Goal: Task Accomplishment & Management: Complete application form

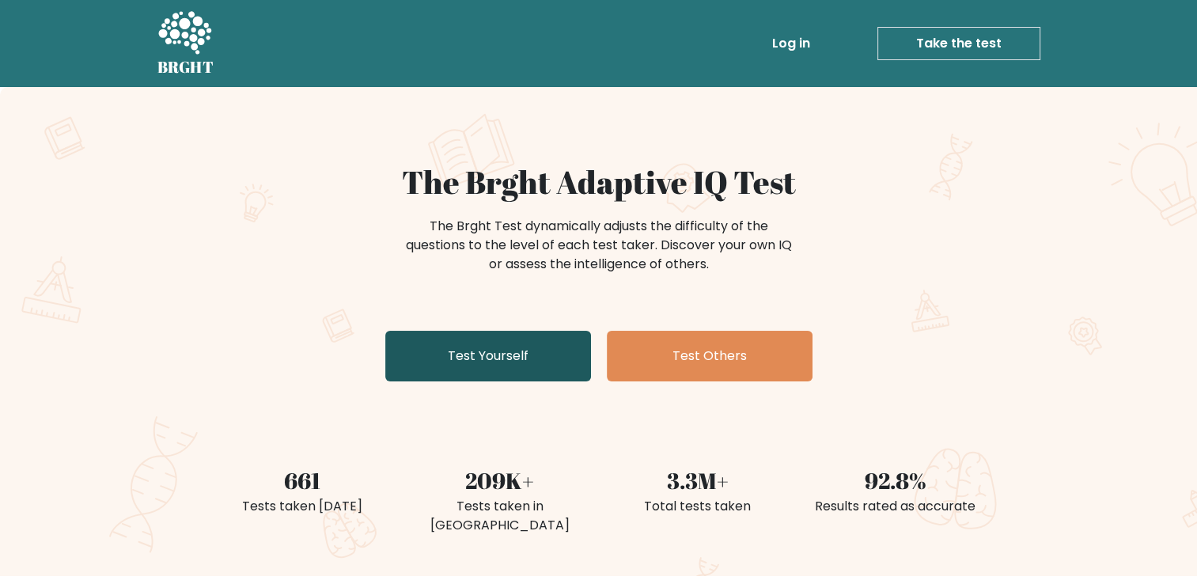
click at [496, 362] on link "Test Yourself" at bounding box center [488, 356] width 206 height 51
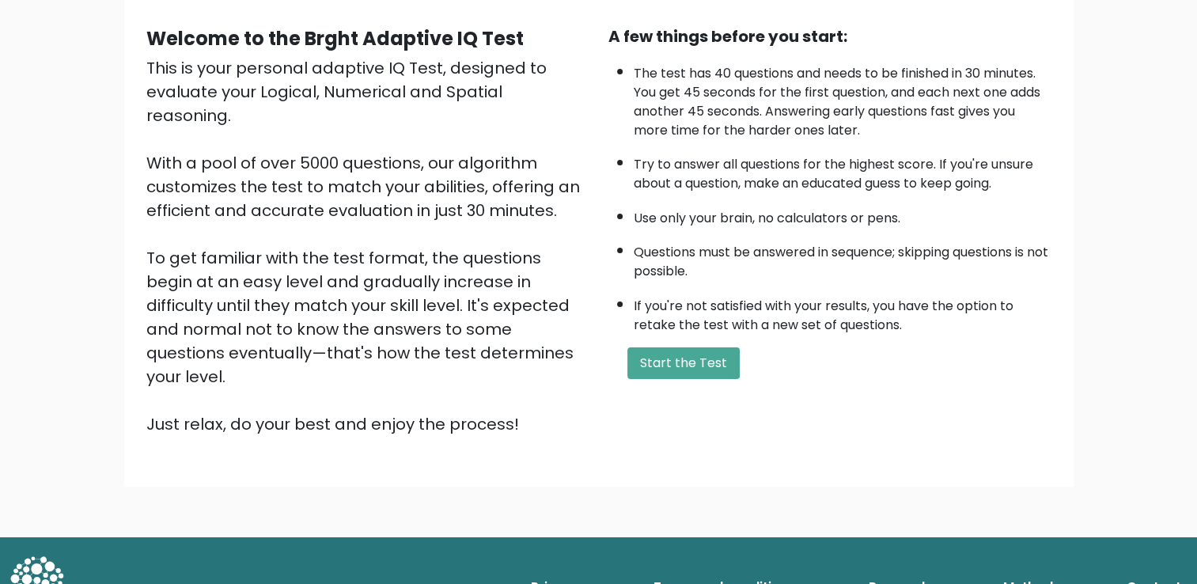
scroll to position [140, 0]
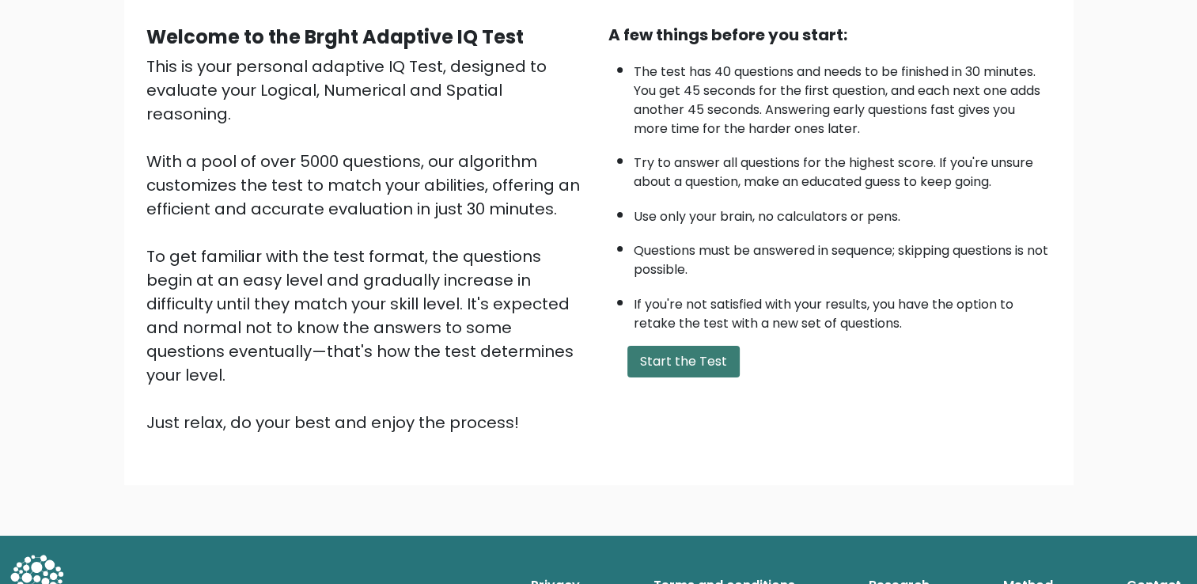
click at [661, 353] on button "Start the Test" at bounding box center [683, 362] width 112 height 32
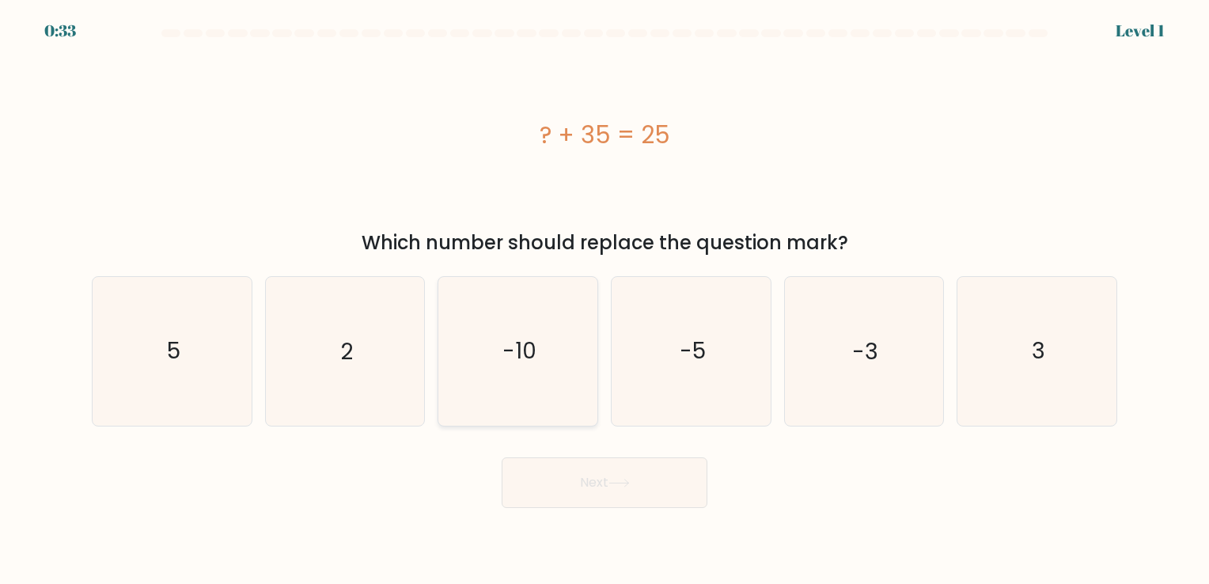
click at [537, 337] on icon "-10" at bounding box center [518, 351] width 148 height 148
click at [604, 300] on input "c. -10" at bounding box center [604, 296] width 1 height 8
radio input "true"
click at [672, 494] on button "Next" at bounding box center [604, 482] width 206 height 51
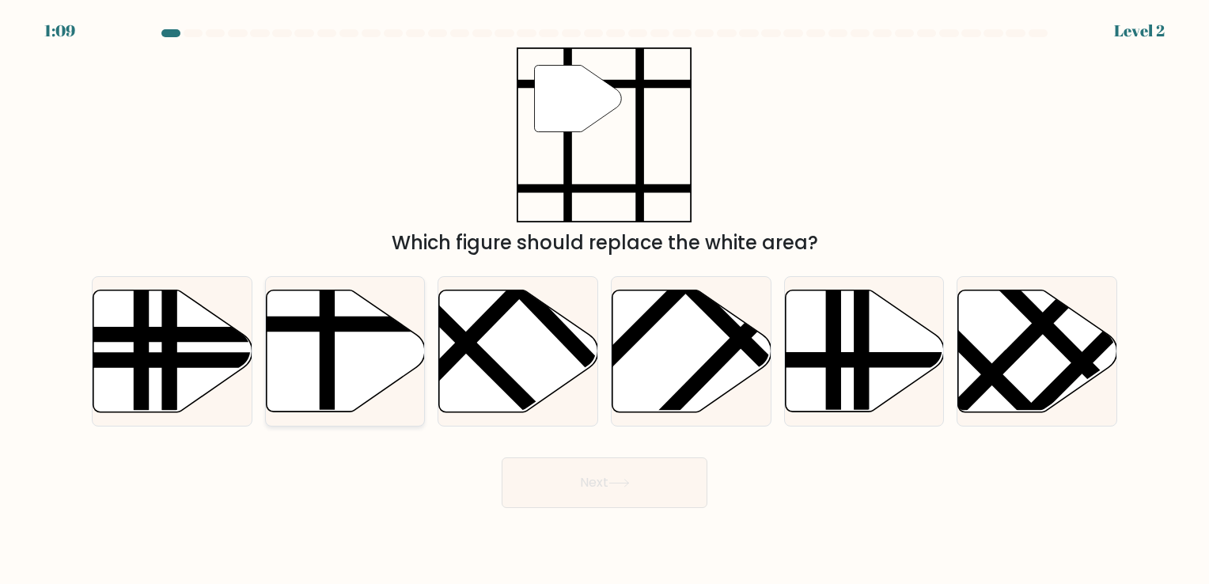
click at [344, 308] on icon at bounding box center [345, 350] width 159 height 122
click at [604, 300] on input "b." at bounding box center [604, 296] width 1 height 8
radio input "true"
click at [656, 497] on button "Next" at bounding box center [604, 482] width 206 height 51
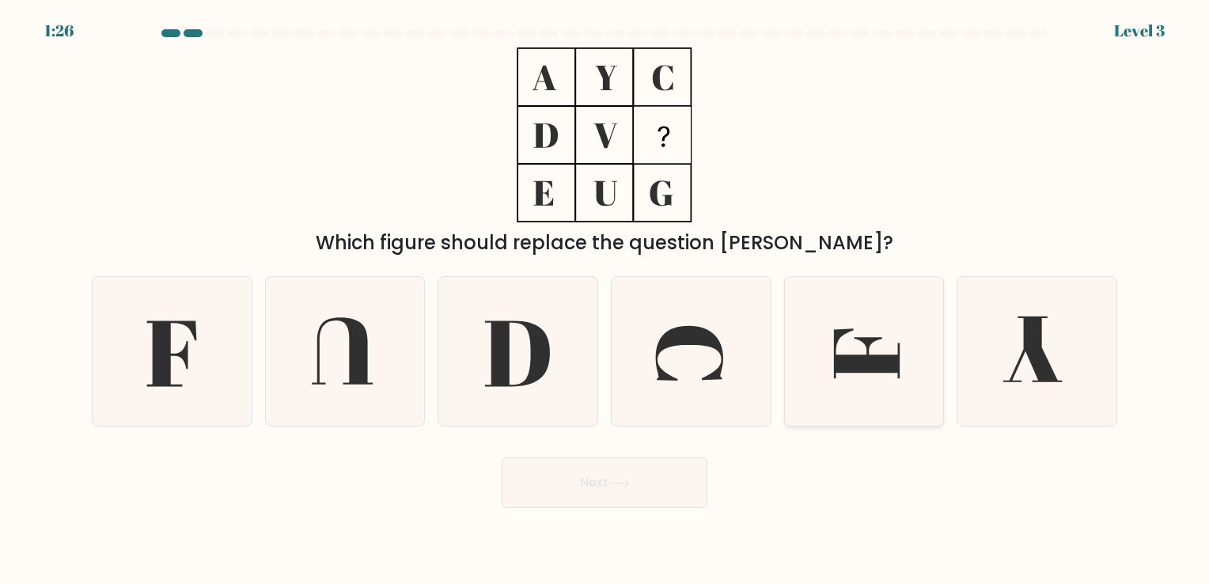
click at [813, 336] on icon at bounding box center [863, 351] width 148 height 148
click at [605, 300] on input "e." at bounding box center [604, 296] width 1 height 8
radio input "true"
click at [662, 475] on button "Next" at bounding box center [604, 482] width 206 height 51
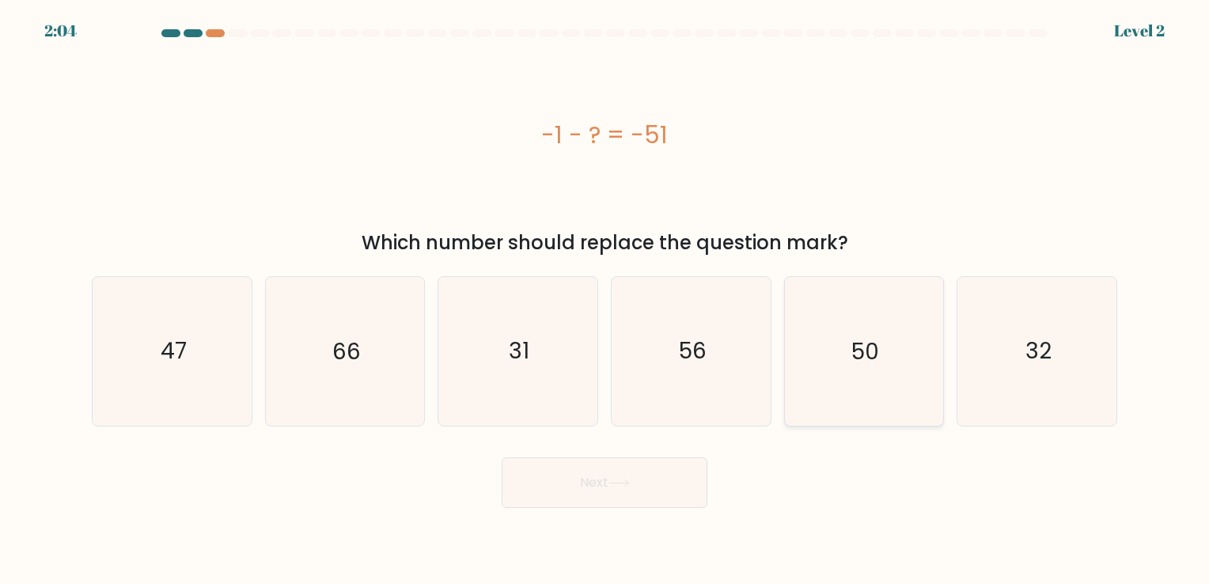
click at [835, 375] on icon "50" at bounding box center [863, 351] width 148 height 148
click at [605, 300] on input "e. 50" at bounding box center [604, 296] width 1 height 8
radio input "true"
click at [615, 482] on icon at bounding box center [618, 483] width 21 height 9
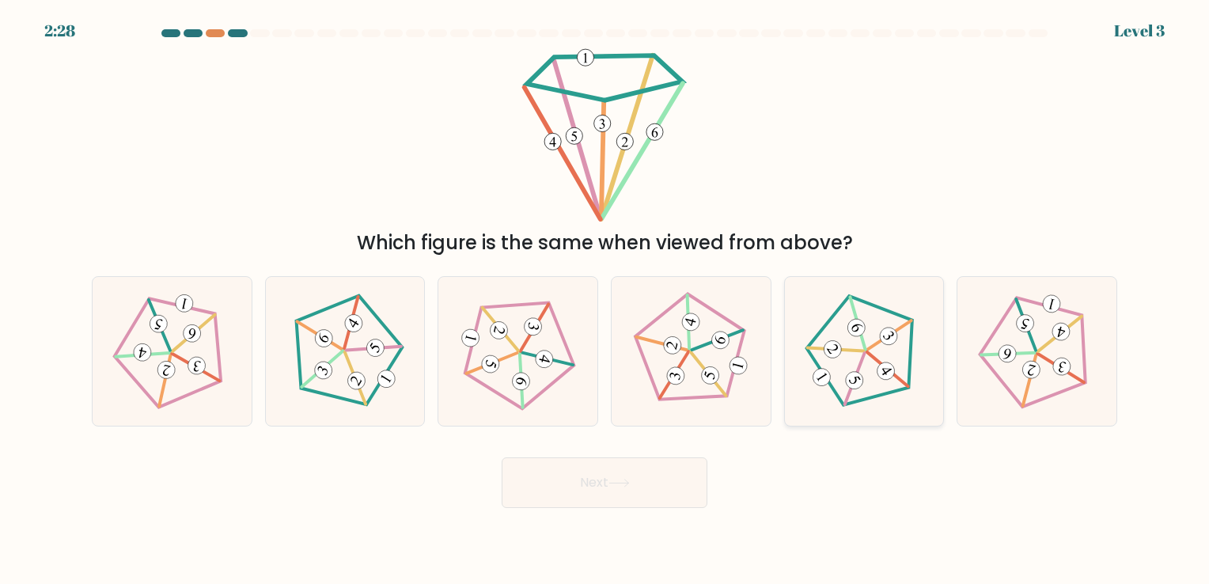
click at [884, 380] on icon at bounding box center [863, 351] width 119 height 119
click at [605, 300] on input "e." at bounding box center [604, 296] width 1 height 8
radio input "true"
click at [648, 485] on button "Next" at bounding box center [604, 482] width 206 height 51
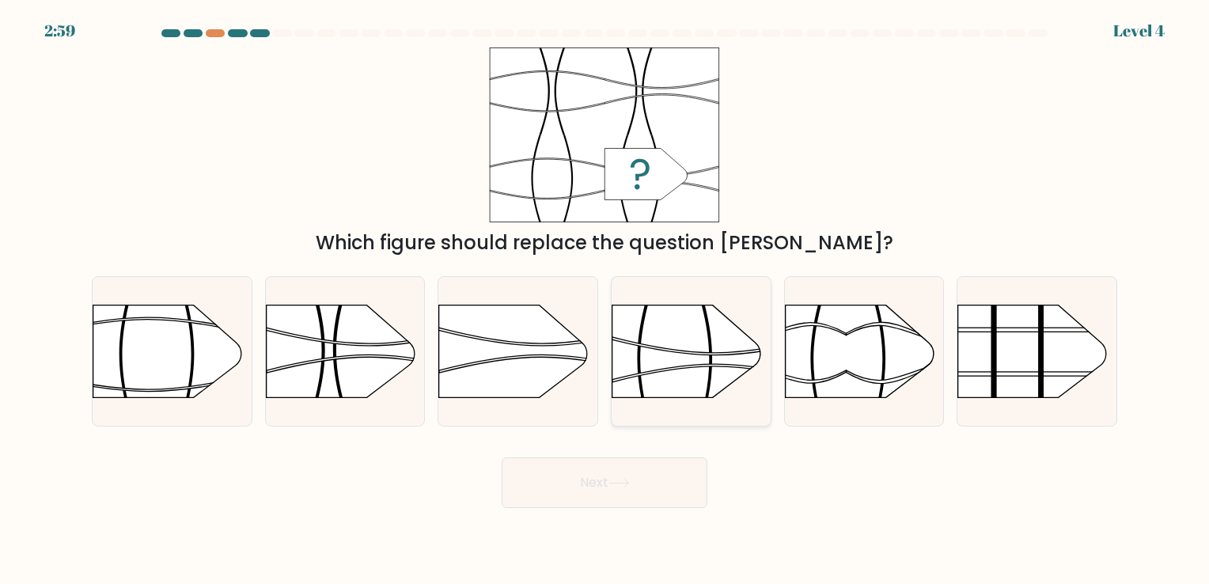
click at [664, 365] on rect at bounding box center [611, 280] width 413 height 314
click at [605, 300] on input "d." at bounding box center [604, 296] width 1 height 8
radio input "true"
click at [642, 484] on button "Next" at bounding box center [604, 482] width 206 height 51
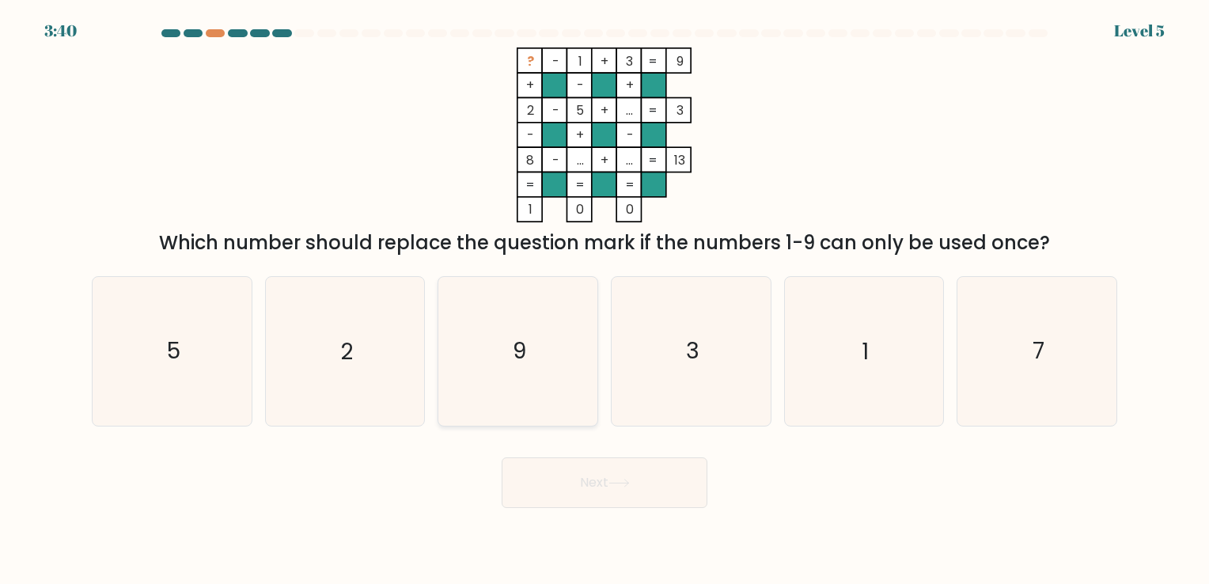
click at [508, 324] on icon "9" at bounding box center [518, 351] width 148 height 148
click at [604, 300] on input "c. 9" at bounding box center [604, 296] width 1 height 8
radio input "true"
click at [560, 469] on button "Next" at bounding box center [604, 482] width 206 height 51
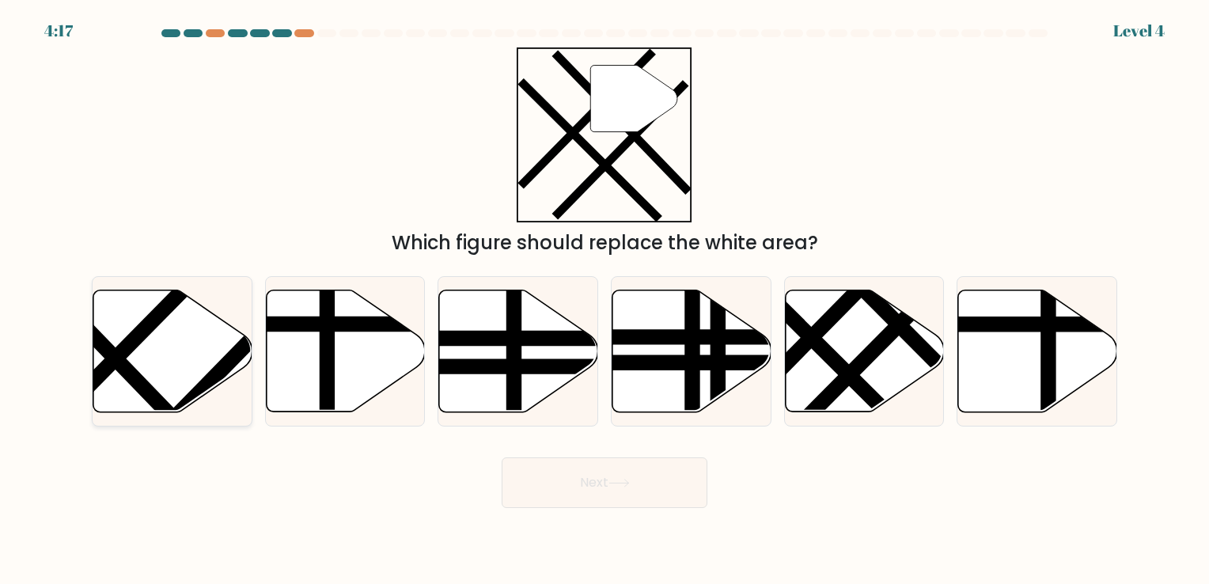
click at [147, 395] on line at bounding box center [150, 393] width 244 height 253
click at [604, 300] on input "a." at bounding box center [604, 296] width 1 height 8
radio input "true"
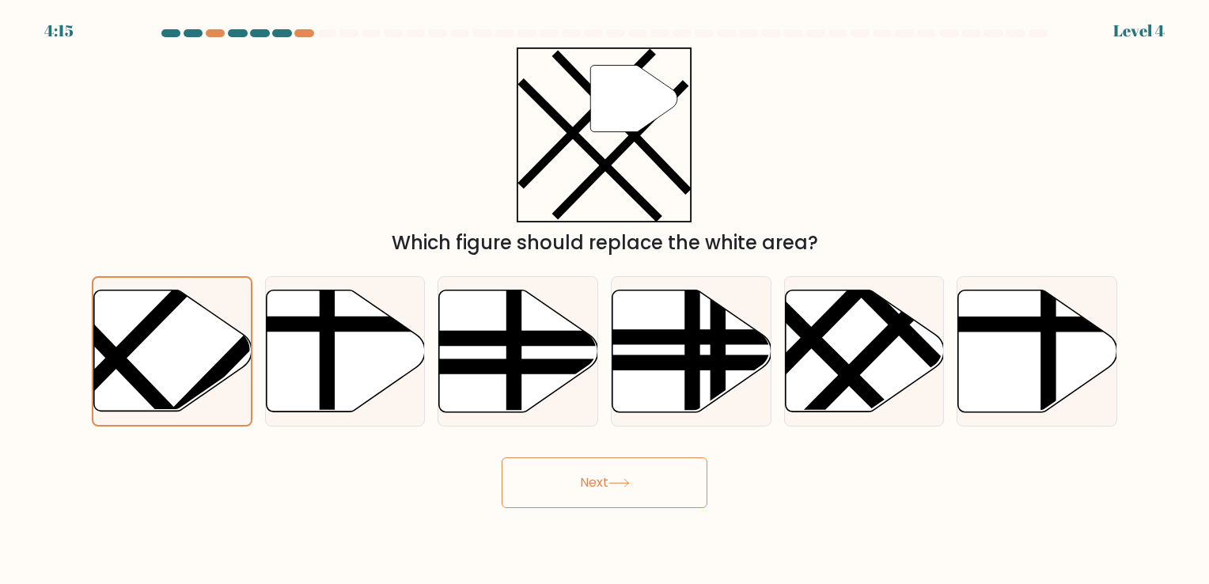
click at [659, 461] on button "Next" at bounding box center [604, 482] width 206 height 51
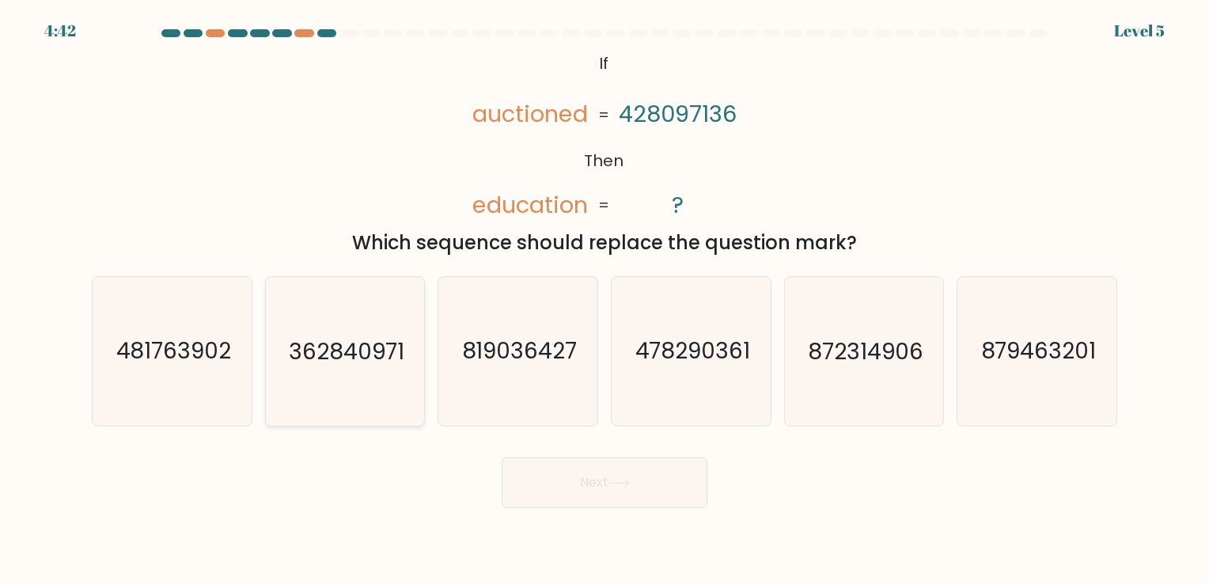
click at [348, 352] on text "362840971" at bounding box center [346, 351] width 115 height 31
click at [604, 300] on input "b. 362840971" at bounding box center [604, 296] width 1 height 8
radio input "true"
click at [672, 474] on button "Next" at bounding box center [604, 482] width 206 height 51
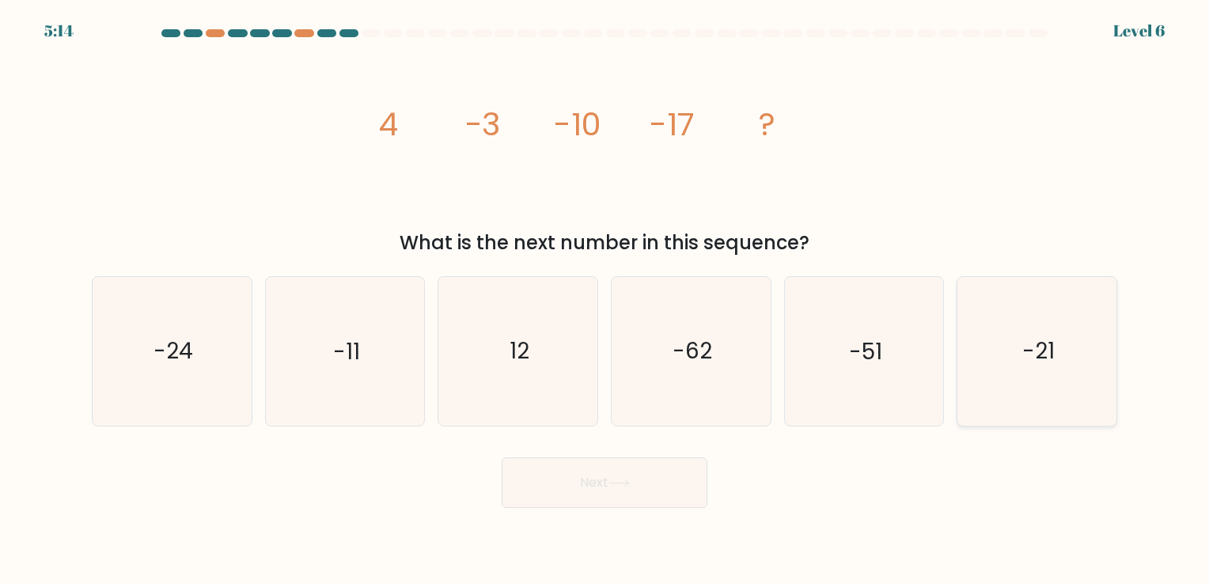
click at [1049, 373] on icon "-21" at bounding box center [1037, 351] width 148 height 148
click at [605, 300] on input "f. -21" at bounding box center [604, 296] width 1 height 8
radio input "true"
click at [656, 487] on button "Next" at bounding box center [604, 482] width 206 height 51
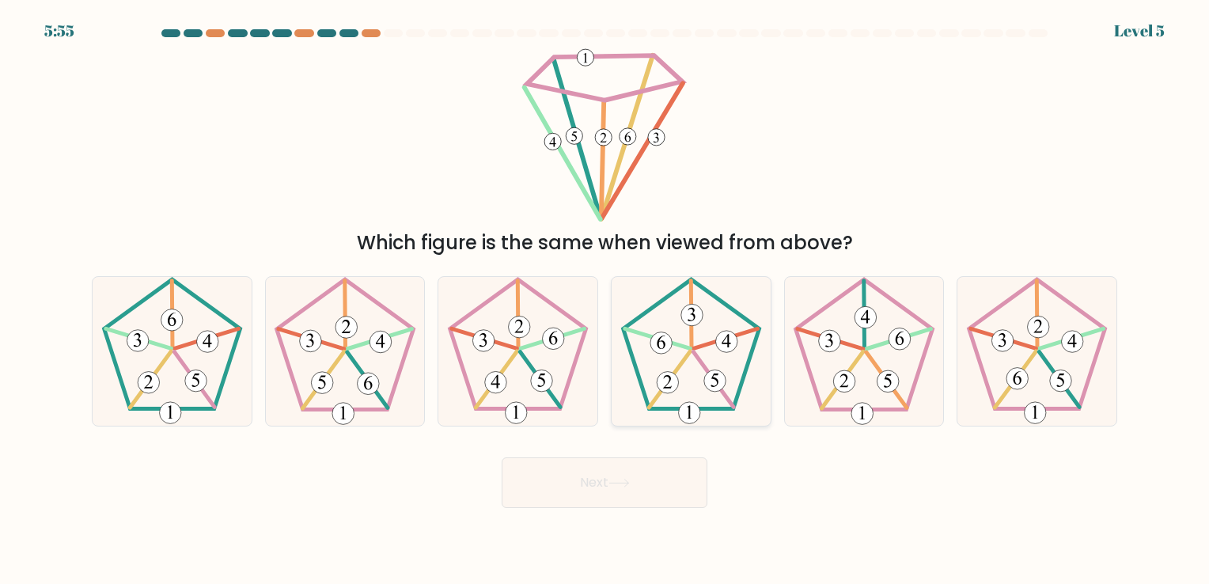
click at [669, 339] on 406 at bounding box center [660, 342] width 21 height 21
click at [605, 300] on input "d." at bounding box center [604, 296] width 1 height 8
radio input "true"
click at [625, 482] on icon at bounding box center [618, 483] width 21 height 9
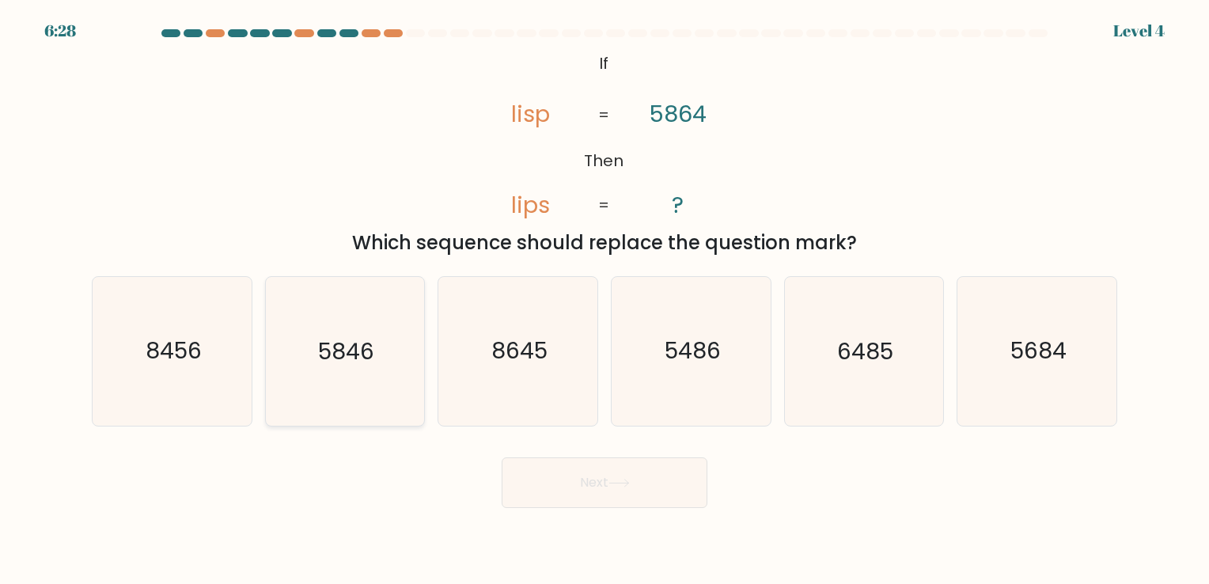
click at [331, 358] on text "5846" at bounding box center [346, 351] width 56 height 31
click at [604, 300] on input "b. 5846" at bounding box center [604, 296] width 1 height 8
radio input "true"
click at [560, 479] on button "Next" at bounding box center [604, 482] width 206 height 51
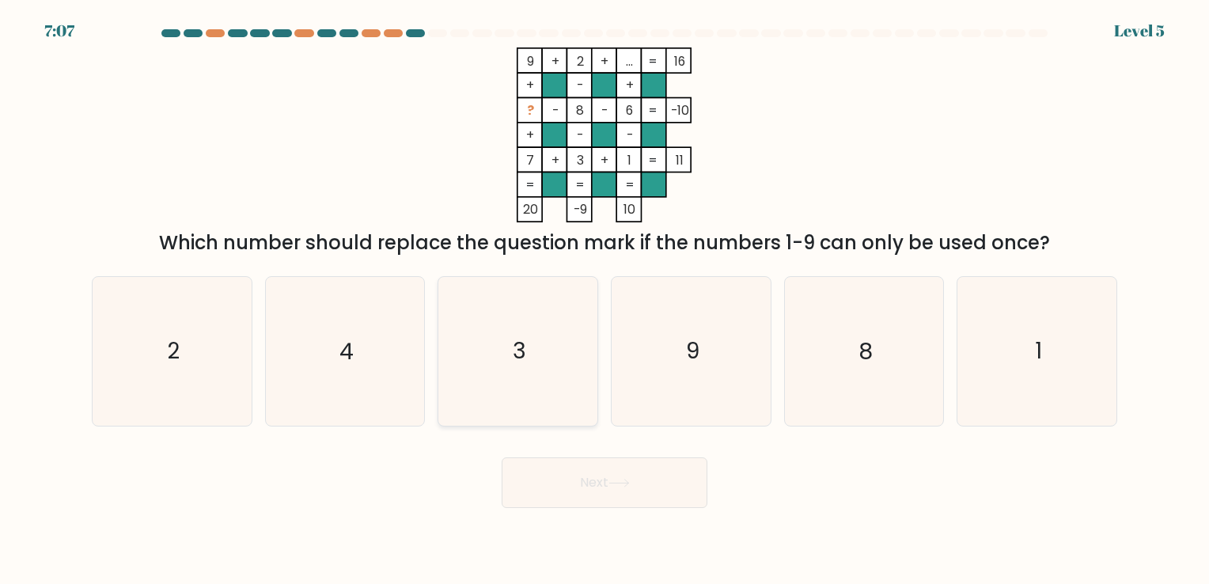
click at [546, 358] on icon "3" at bounding box center [518, 351] width 148 height 148
click at [604, 300] on input "c. 3" at bounding box center [604, 296] width 1 height 8
radio input "true"
click at [573, 475] on button "Next" at bounding box center [604, 482] width 206 height 51
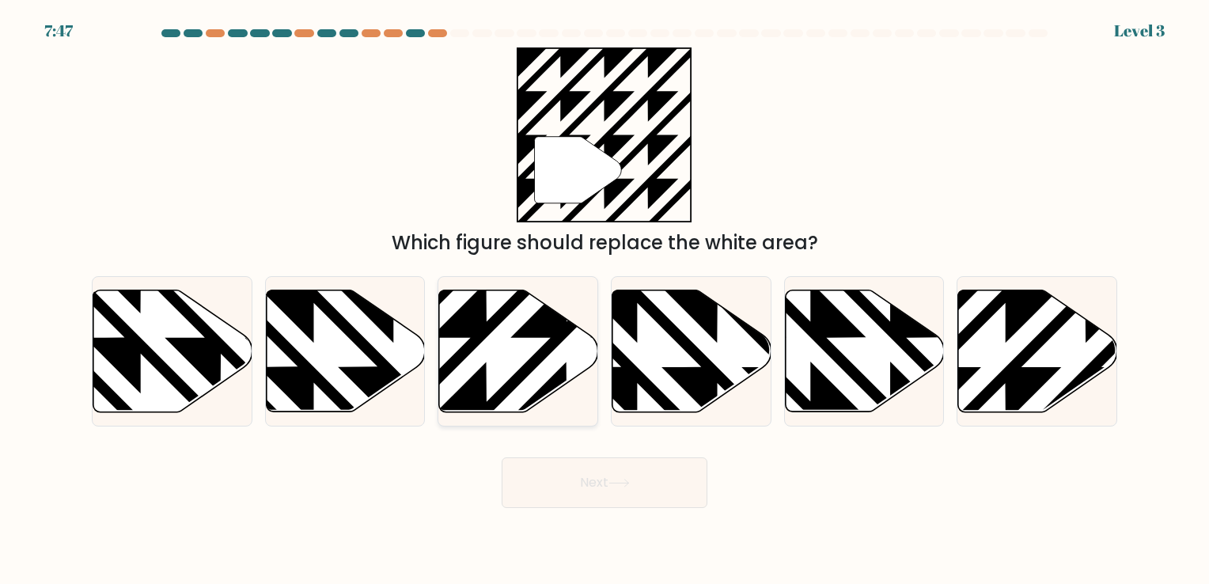
click at [525, 354] on icon at bounding box center [518, 350] width 159 height 122
click at [604, 300] on input "c." at bounding box center [604, 296] width 1 height 8
radio input "true"
click at [617, 482] on icon at bounding box center [618, 483] width 21 height 9
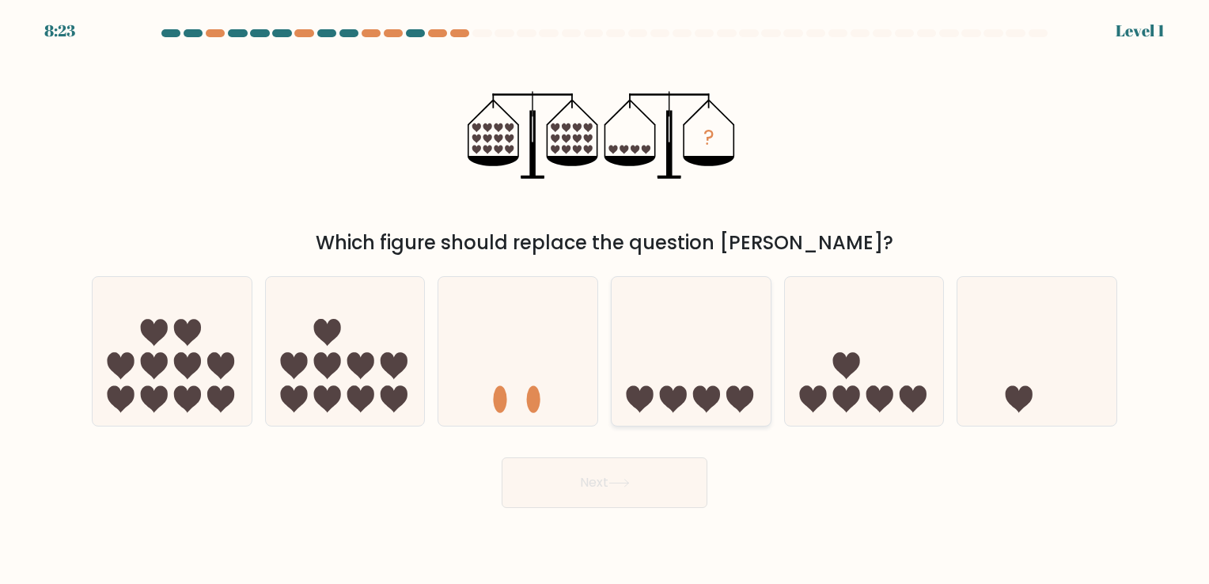
click at [681, 378] on icon at bounding box center [690, 351] width 159 height 131
click at [605, 300] on input "d." at bounding box center [604, 296] width 1 height 8
radio input "true"
click at [657, 493] on button "Next" at bounding box center [604, 482] width 206 height 51
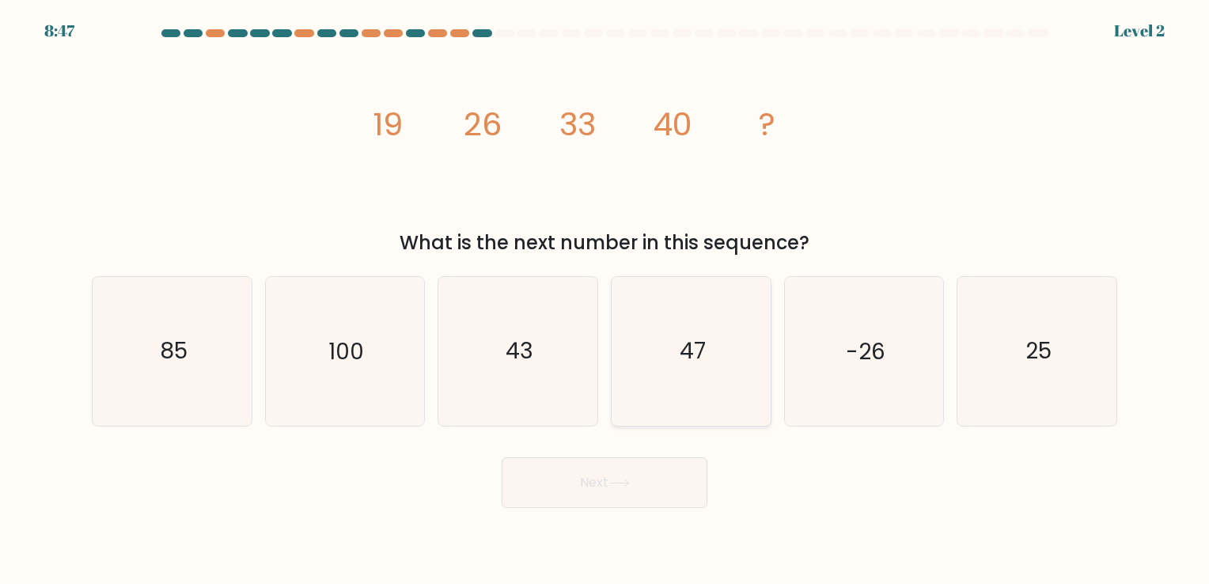
click at [689, 404] on icon "47" at bounding box center [691, 351] width 148 height 148
click at [605, 300] on input "d. 47" at bounding box center [604, 296] width 1 height 8
radio input "true"
click at [585, 476] on button "Next" at bounding box center [604, 482] width 206 height 51
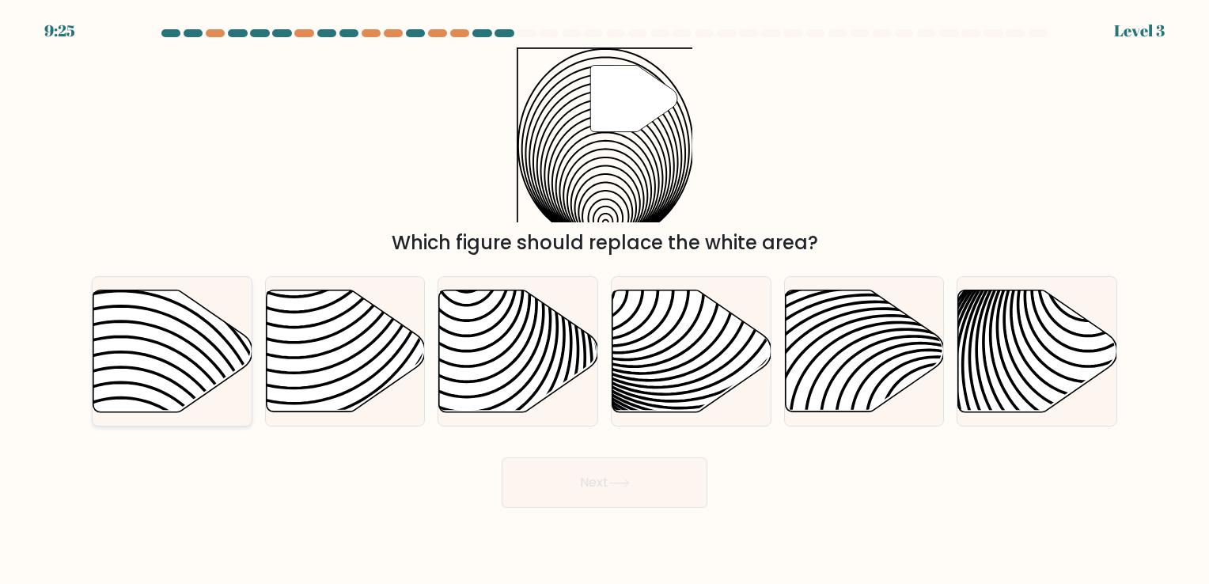
click at [197, 358] on icon at bounding box center [172, 350] width 159 height 122
click at [604, 300] on input "a." at bounding box center [604, 296] width 1 height 8
radio input "true"
click at [590, 485] on button "Next" at bounding box center [604, 482] width 206 height 51
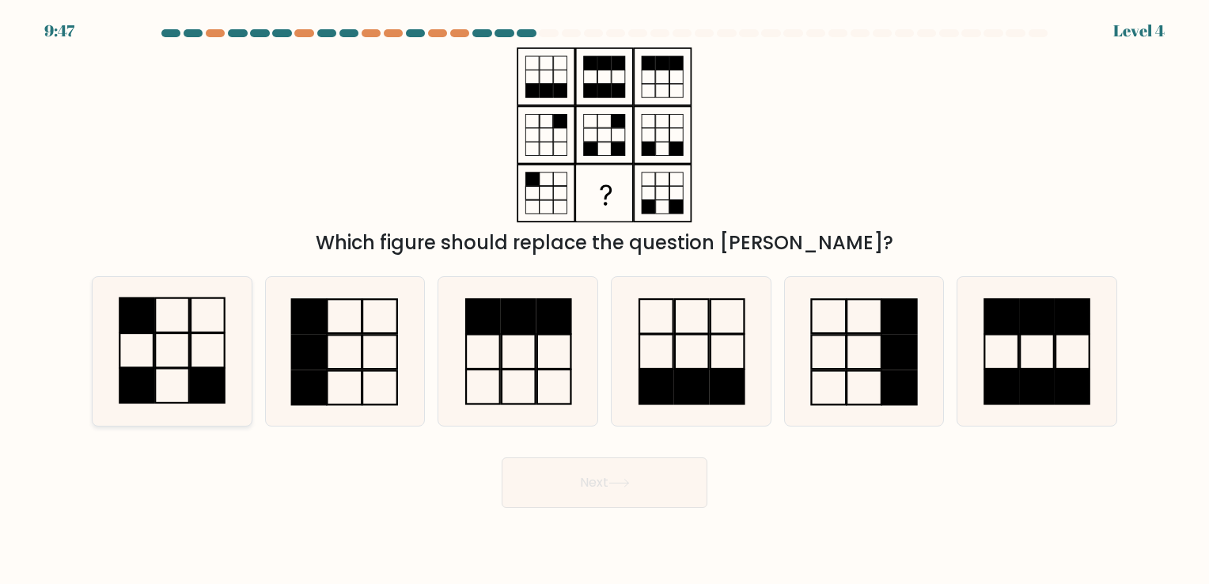
click at [183, 350] on icon at bounding box center [172, 351] width 148 height 148
click at [604, 300] on input "a." at bounding box center [604, 296] width 1 height 8
radio input "true"
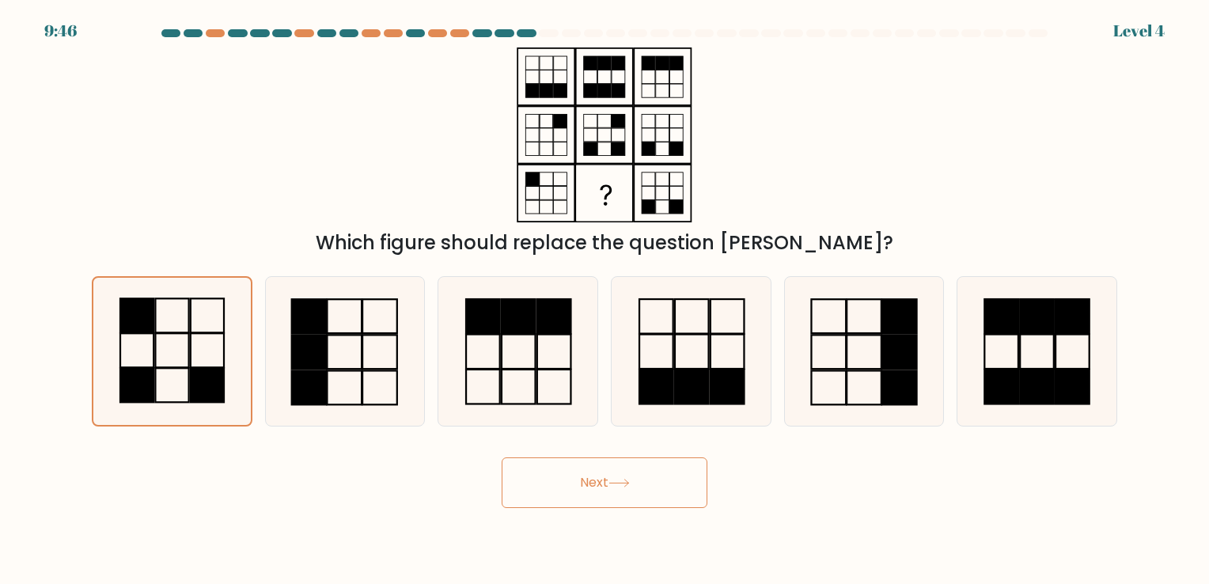
click at [596, 494] on button "Next" at bounding box center [604, 482] width 206 height 51
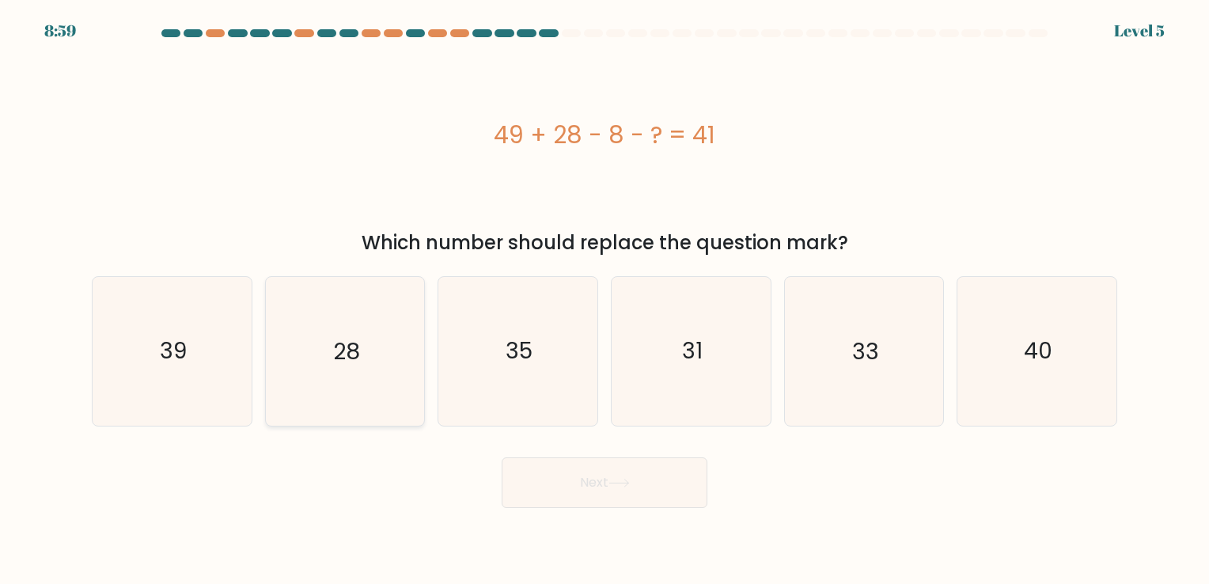
click at [382, 348] on icon "28" at bounding box center [345, 351] width 148 height 148
click at [604, 300] on input "b. 28" at bounding box center [604, 296] width 1 height 8
radio input "true"
click at [675, 483] on button "Next" at bounding box center [604, 482] width 206 height 51
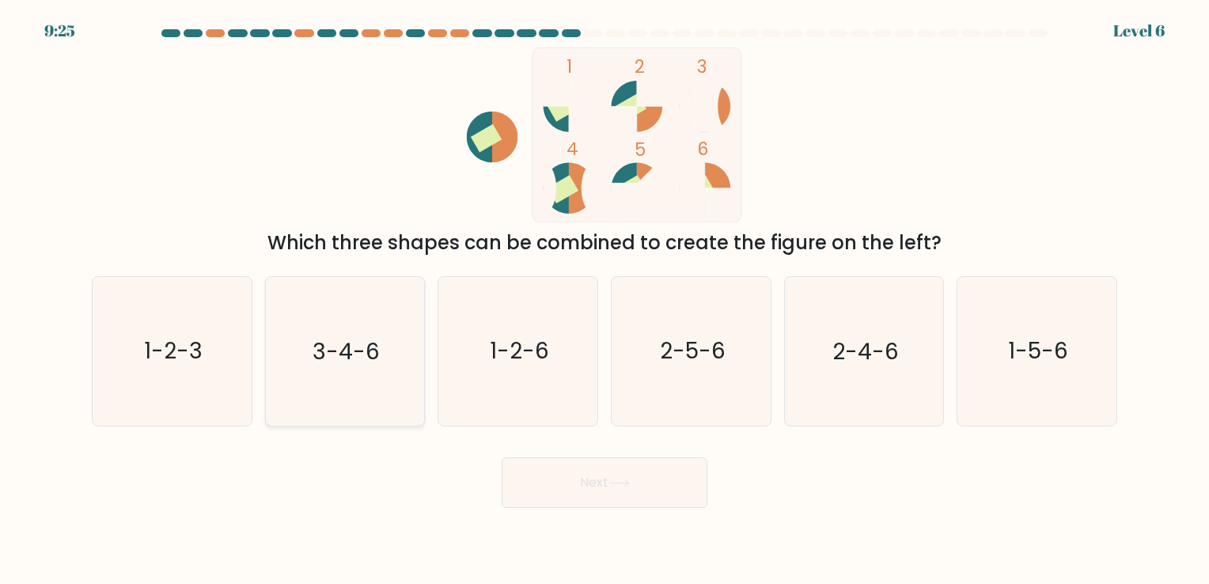
click at [397, 376] on icon "3-4-6" at bounding box center [345, 351] width 148 height 148
click at [604, 300] on input "b. 3-4-6" at bounding box center [604, 296] width 1 height 8
radio input "true"
click at [655, 476] on button "Next" at bounding box center [604, 482] width 206 height 51
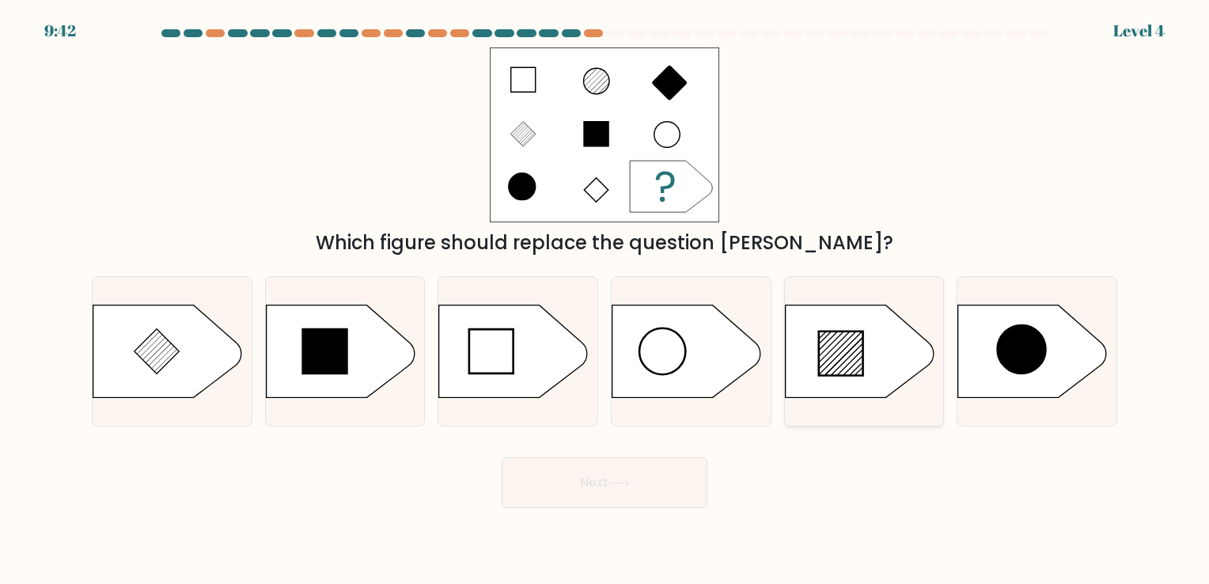
click at [851, 365] on icon at bounding box center [841, 353] width 44 height 44
click at [605, 300] on input "e." at bounding box center [604, 296] width 1 height 8
radio input "true"
click at [649, 489] on button "Next" at bounding box center [604, 482] width 206 height 51
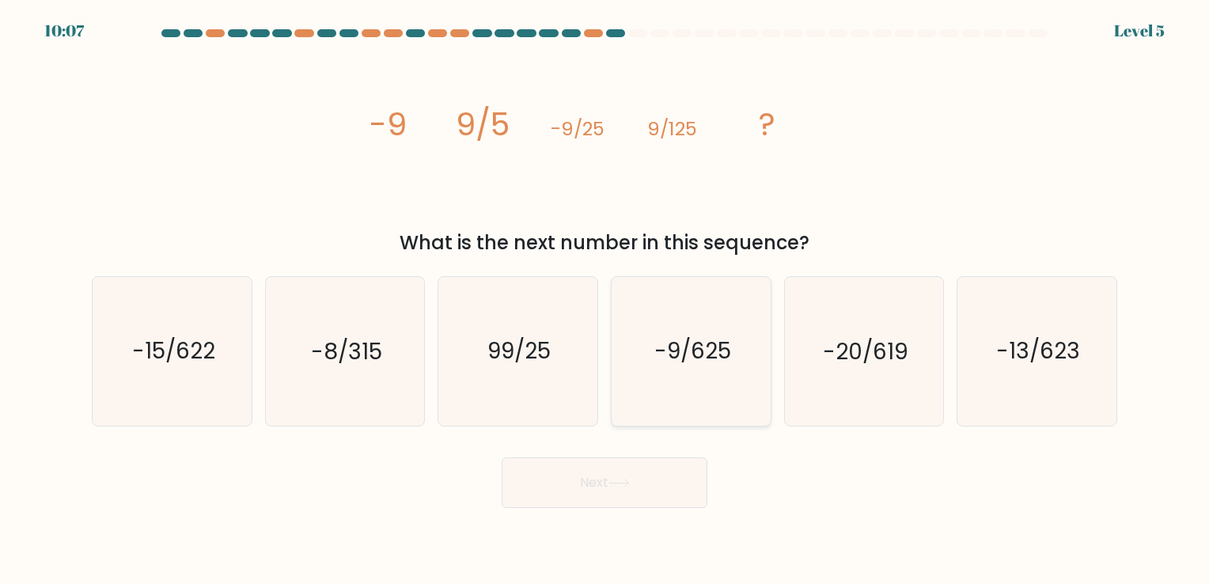
click at [680, 365] on text "-9/625" at bounding box center [692, 351] width 77 height 31
click at [605, 300] on input "d. -9/625" at bounding box center [604, 296] width 1 height 8
radio input "true"
click at [554, 469] on button "Next" at bounding box center [604, 482] width 206 height 51
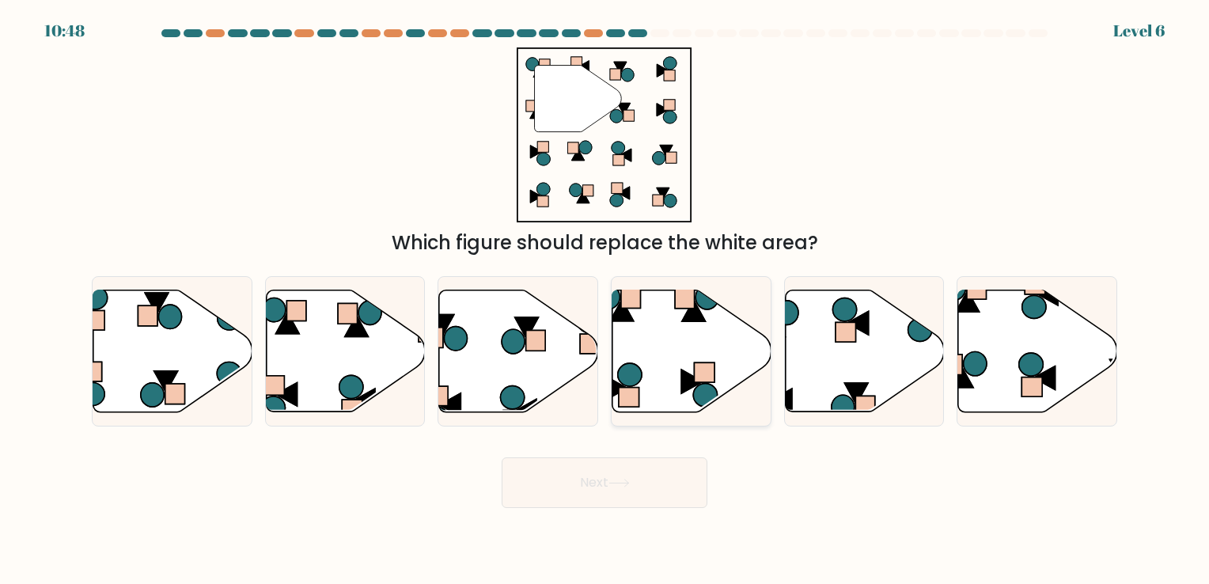
click at [668, 346] on icon at bounding box center [691, 350] width 159 height 122
click at [605, 300] on input "d." at bounding box center [604, 296] width 1 height 8
radio input "true"
click at [870, 334] on icon at bounding box center [864, 350] width 159 height 122
click at [605, 300] on input "e." at bounding box center [604, 296] width 1 height 8
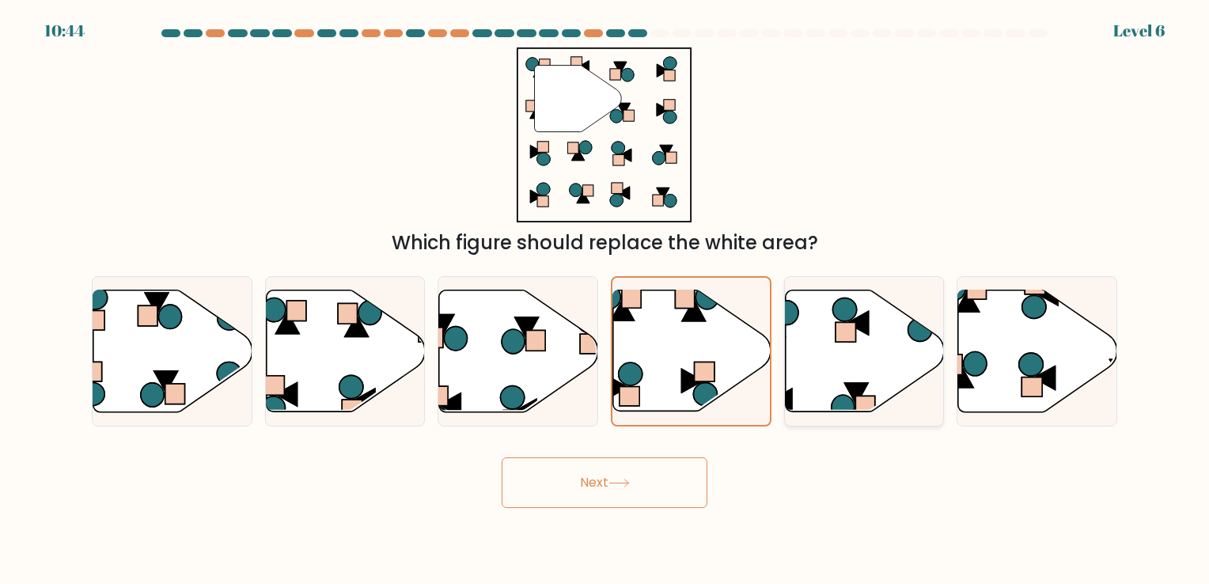
radio input "true"
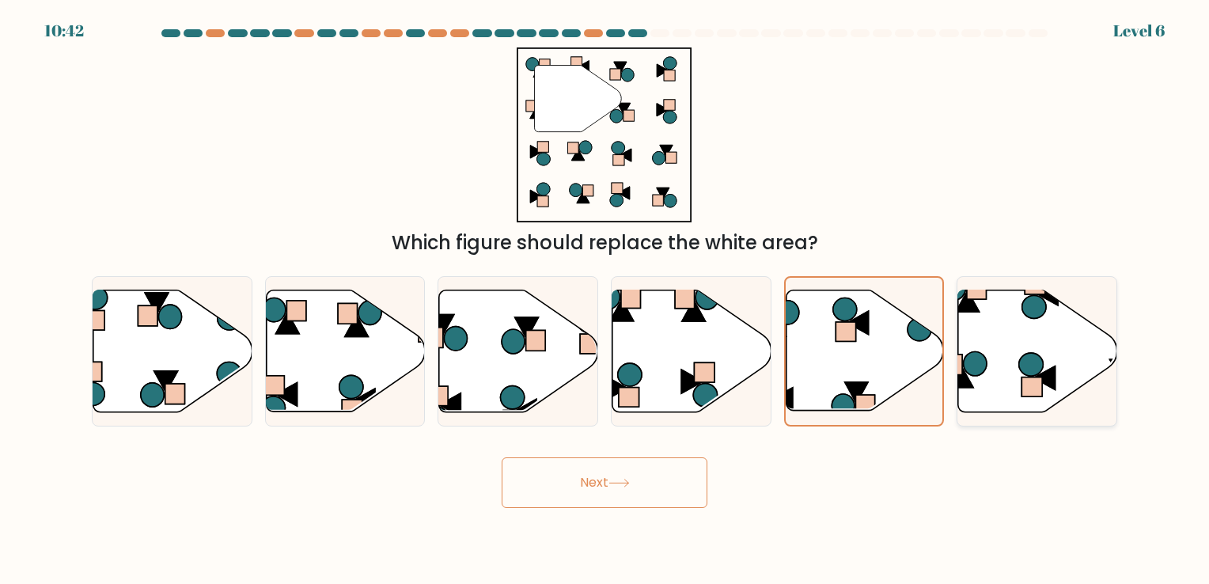
click at [1054, 314] on icon at bounding box center [1037, 350] width 159 height 122
click at [605, 300] on input "f." at bounding box center [604, 296] width 1 height 8
radio input "true"
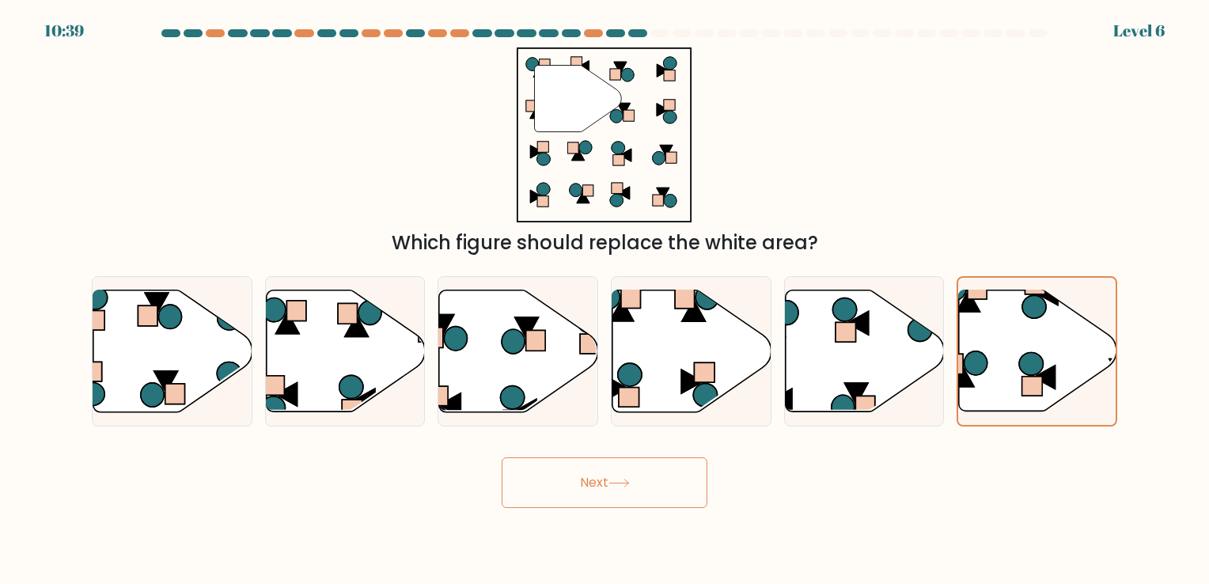
click at [604, 494] on button "Next" at bounding box center [604, 482] width 206 height 51
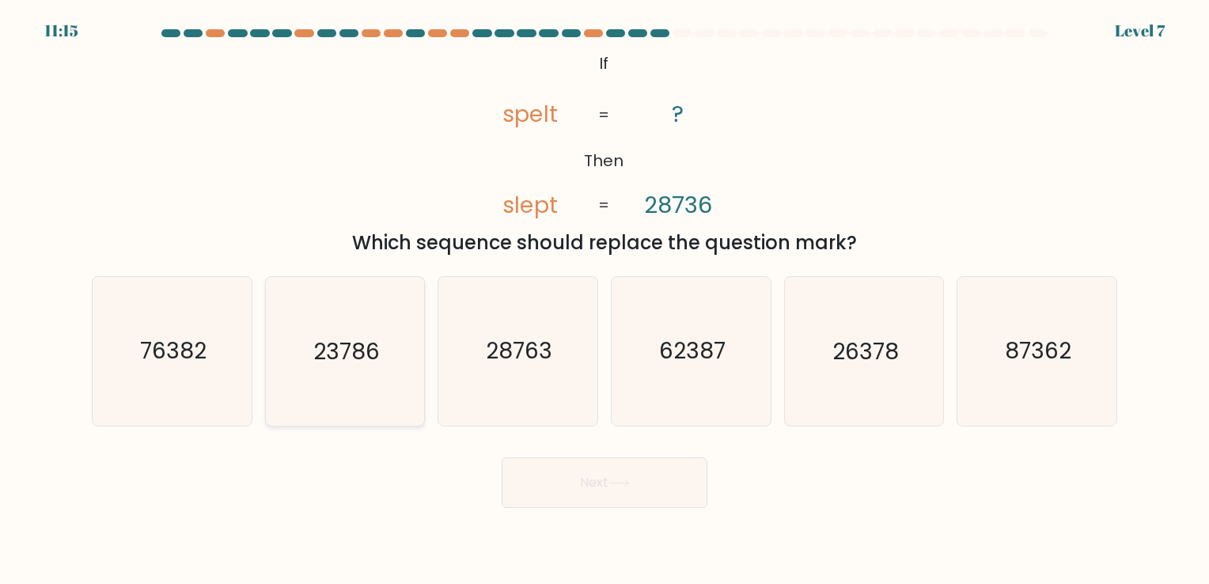
click at [393, 332] on icon "23786" at bounding box center [345, 351] width 148 height 148
click at [604, 300] on input "b. 23786" at bounding box center [604, 296] width 1 height 8
radio input "true"
click at [673, 487] on button "Next" at bounding box center [604, 482] width 206 height 51
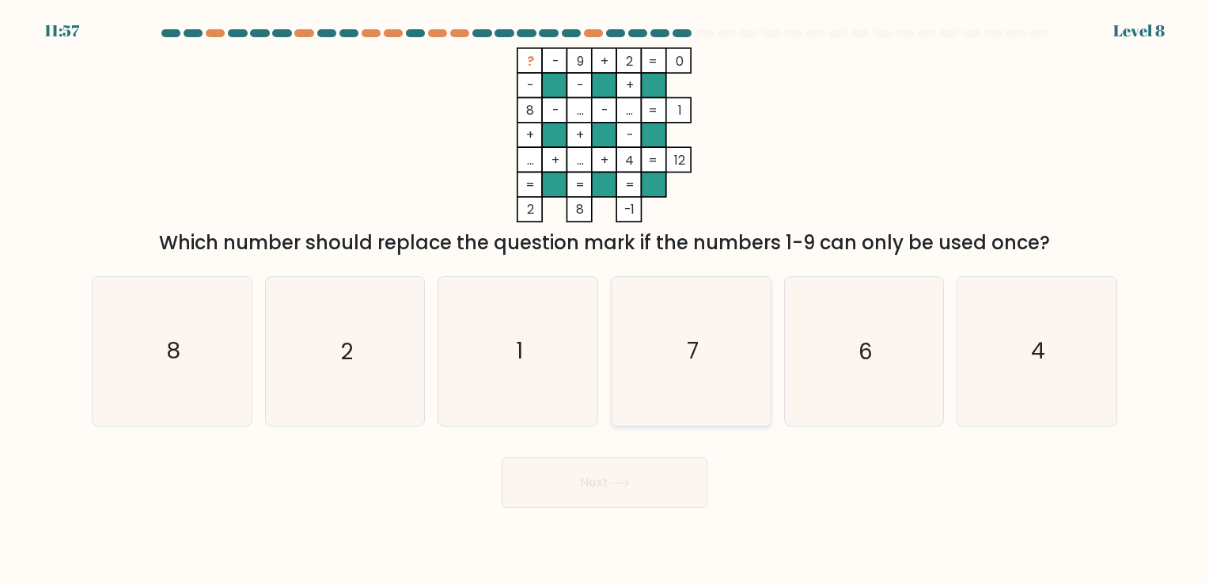
click at [688, 354] on text "7" at bounding box center [693, 351] width 12 height 31
click at [605, 300] on input "d. 7" at bounding box center [604, 296] width 1 height 8
radio input "true"
click at [635, 487] on button "Next" at bounding box center [604, 482] width 206 height 51
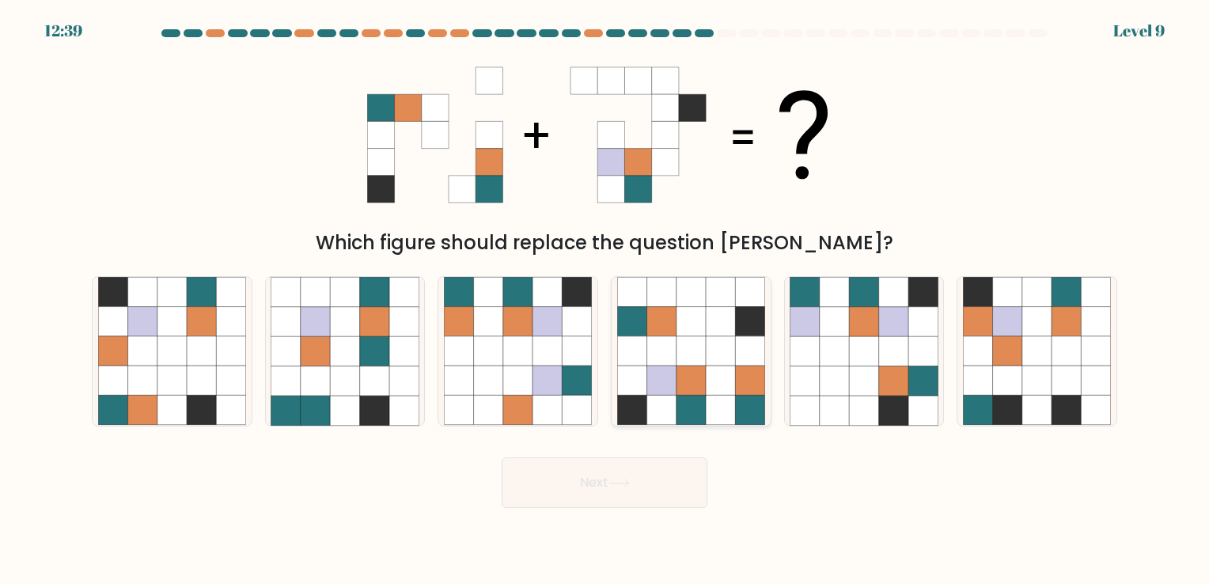
click at [637, 409] on icon at bounding box center [631, 409] width 29 height 29
click at [605, 300] on input "d." at bounding box center [604, 296] width 1 height 8
radio input "true"
click at [601, 491] on button "Next" at bounding box center [604, 482] width 206 height 51
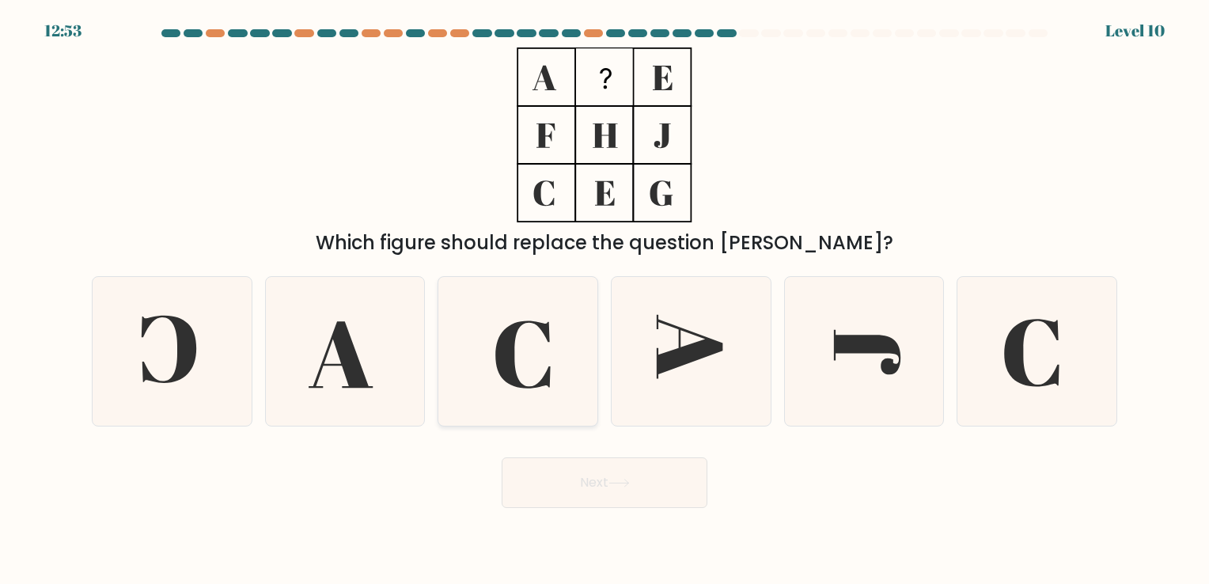
click at [539, 331] on icon at bounding box center [518, 351] width 148 height 148
click at [604, 300] on input "c." at bounding box center [604, 296] width 1 height 8
radio input "true"
click at [554, 481] on button "Next" at bounding box center [604, 482] width 206 height 51
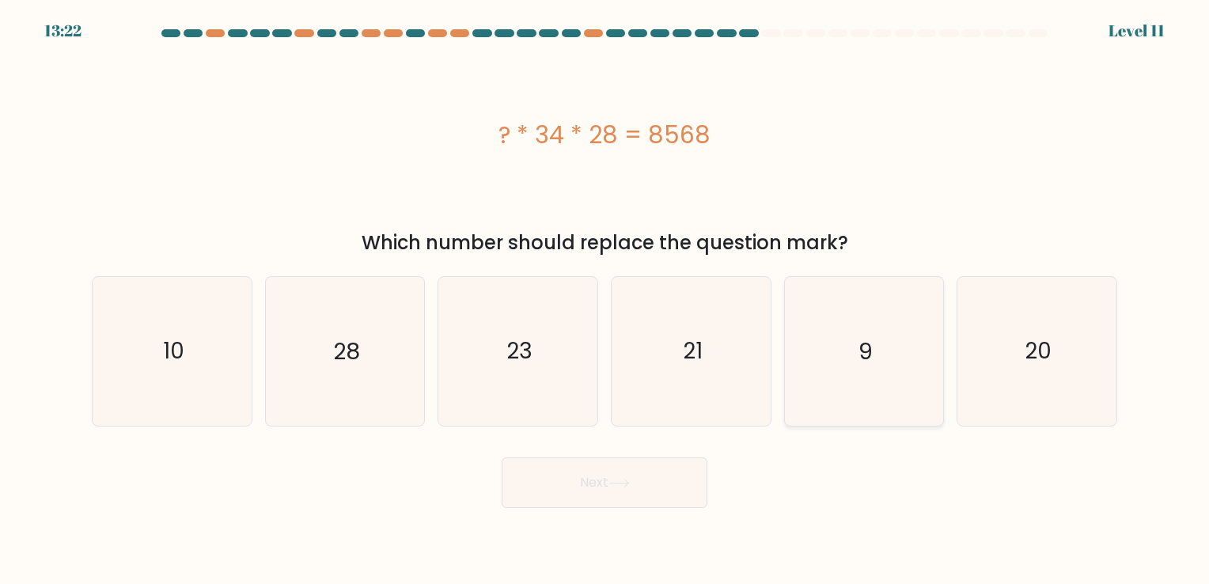
click at [885, 355] on icon "9" at bounding box center [863, 351] width 148 height 148
click at [605, 300] on input "e. 9" at bounding box center [604, 296] width 1 height 8
radio input "true"
click at [638, 476] on button "Next" at bounding box center [604, 482] width 206 height 51
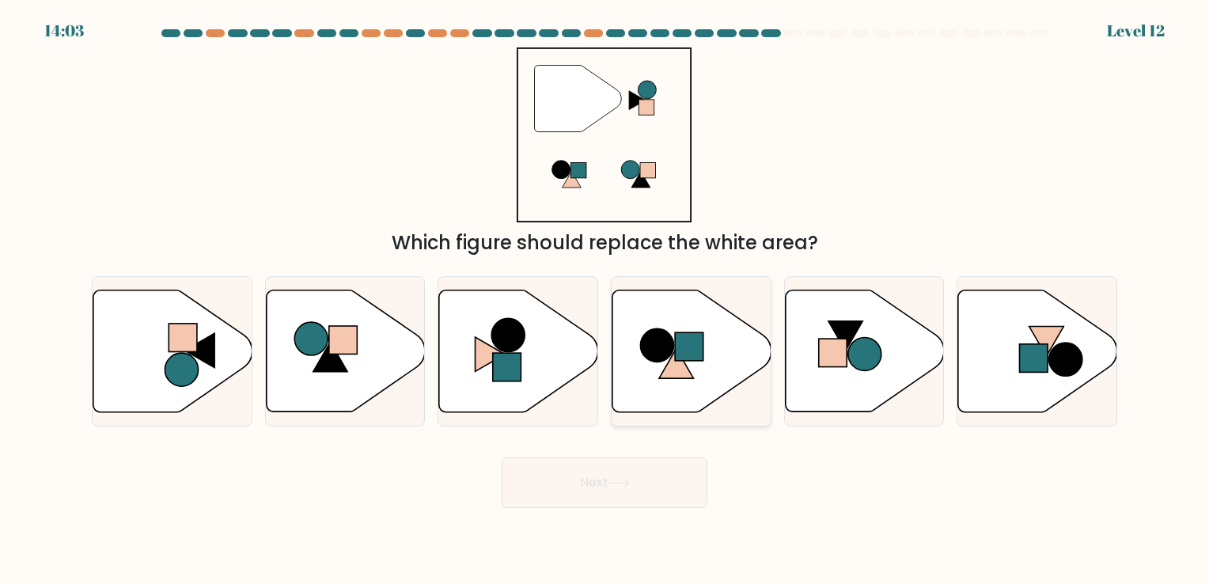
click at [668, 353] on circle at bounding box center [656, 344] width 33 height 33
click at [605, 300] on input "d." at bounding box center [604, 296] width 1 height 8
radio input "true"
click at [608, 500] on button "Next" at bounding box center [604, 482] width 206 height 51
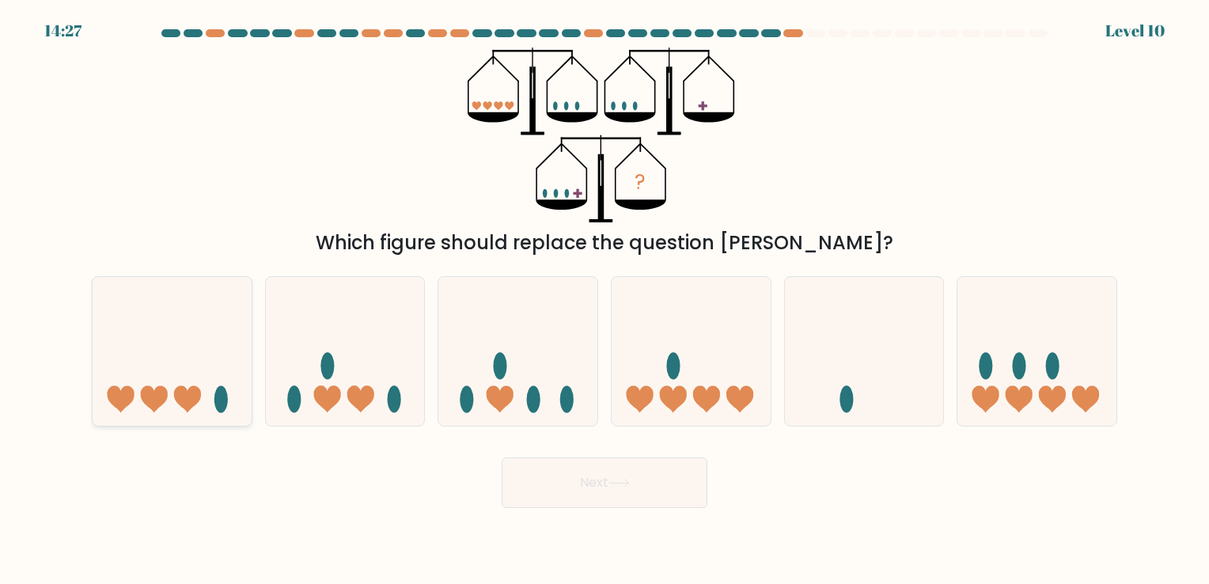
click at [139, 365] on icon at bounding box center [172, 351] width 159 height 131
click at [604, 300] on input "a." at bounding box center [604, 296] width 1 height 8
radio input "true"
click at [573, 492] on button "Next" at bounding box center [604, 482] width 206 height 51
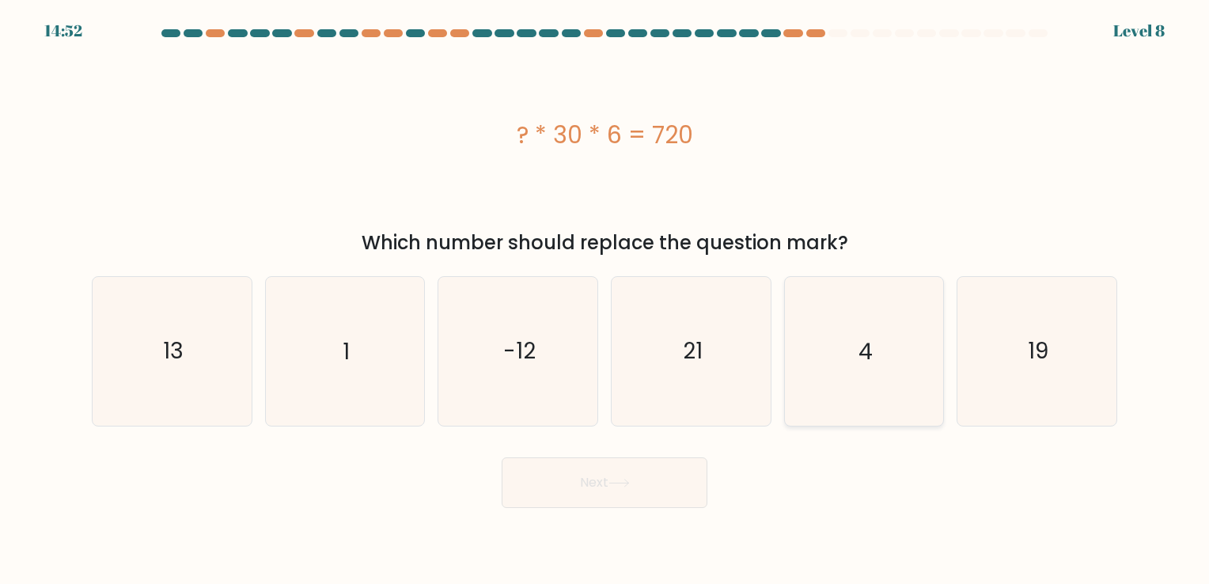
click at [870, 351] on text "4" at bounding box center [865, 351] width 14 height 31
click at [605, 300] on input "e. 4" at bounding box center [604, 296] width 1 height 8
radio input "true"
click at [656, 481] on button "Next" at bounding box center [604, 482] width 206 height 51
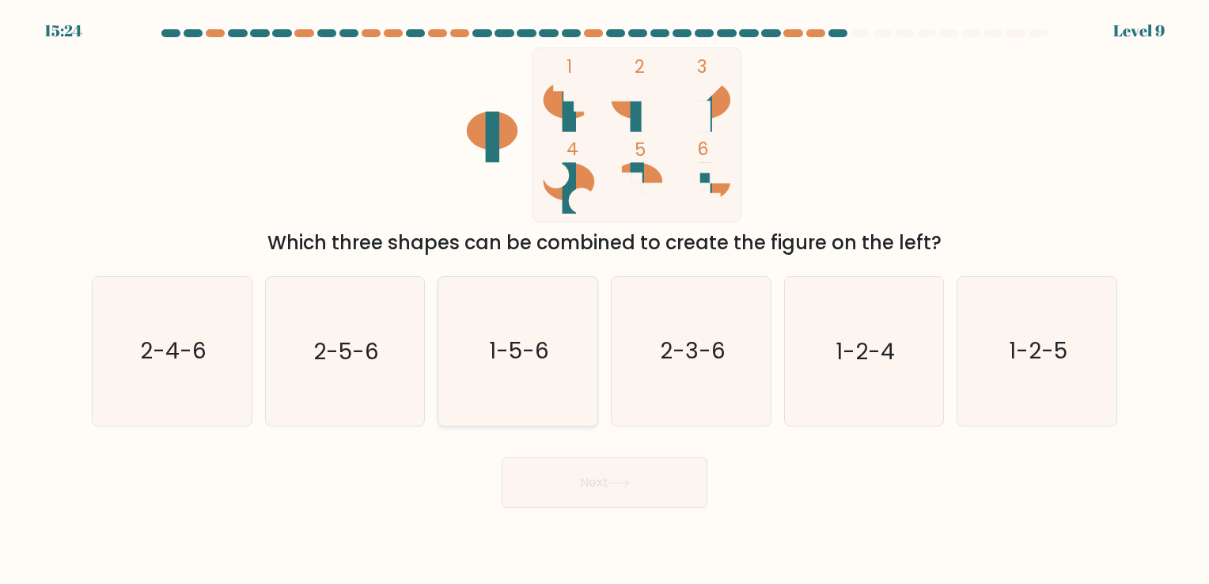
click at [547, 350] on text "1-5-6" at bounding box center [520, 351] width 60 height 31
click at [604, 300] on input "c. 1-5-6" at bounding box center [604, 296] width 1 height 8
radio input "true"
click at [542, 476] on button "Next" at bounding box center [604, 482] width 206 height 51
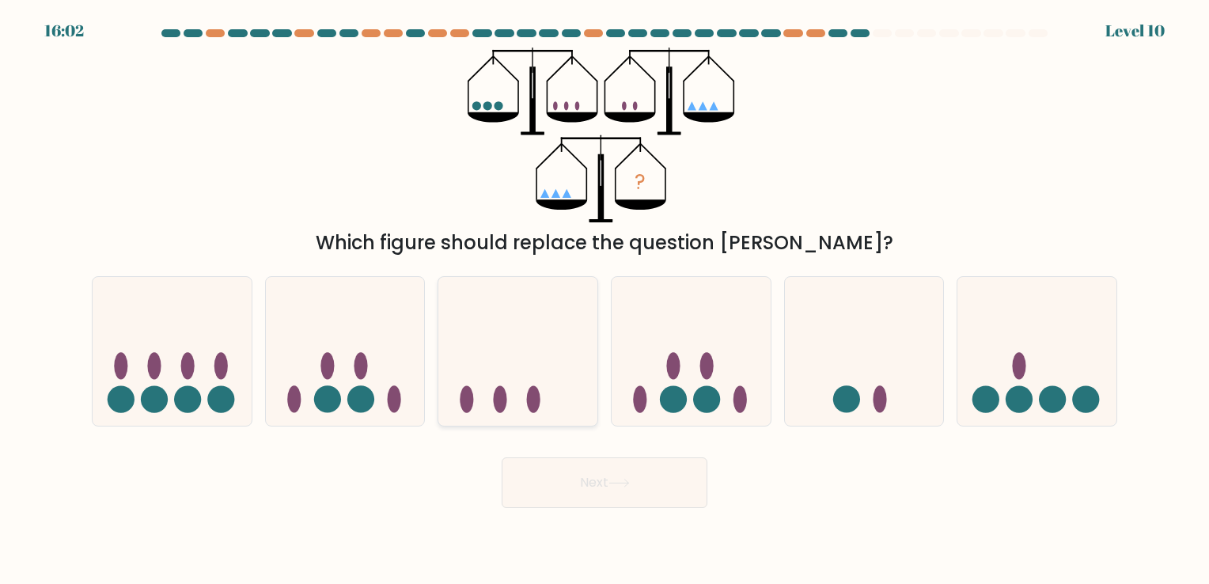
click at [537, 401] on ellipse at bounding box center [533, 399] width 13 height 27
click at [604, 300] on input "c." at bounding box center [604, 296] width 1 height 8
radio input "true"
click at [575, 487] on button "Next" at bounding box center [604, 482] width 206 height 51
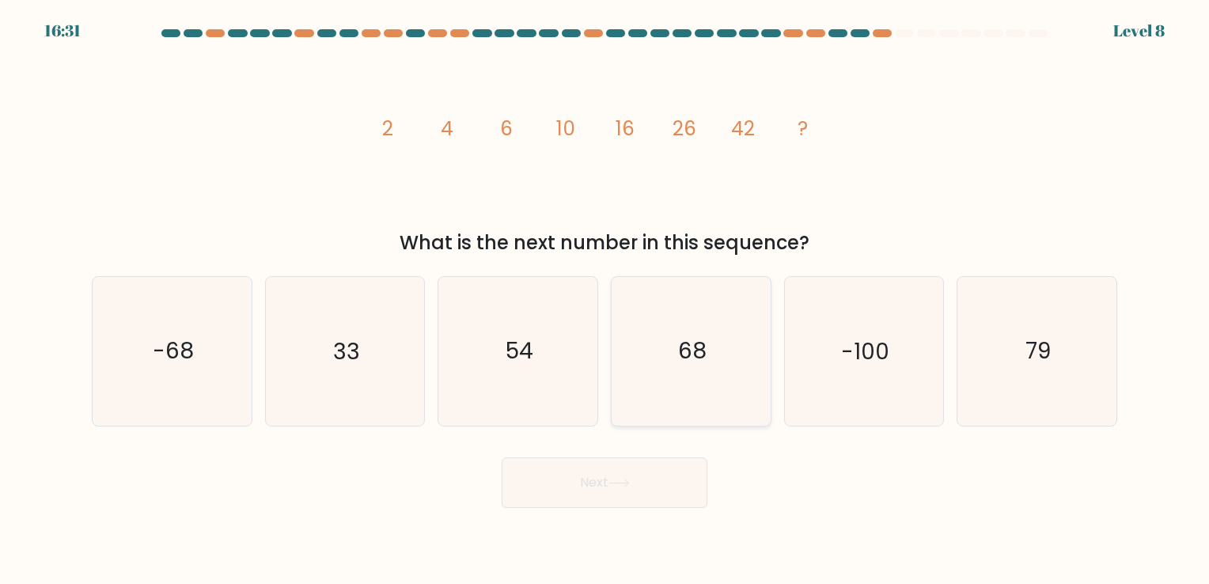
click at [691, 358] on text "68" at bounding box center [692, 351] width 28 height 31
click at [605, 300] on input "d. 68" at bounding box center [604, 296] width 1 height 8
radio input "true"
click at [642, 481] on button "Next" at bounding box center [604, 482] width 206 height 51
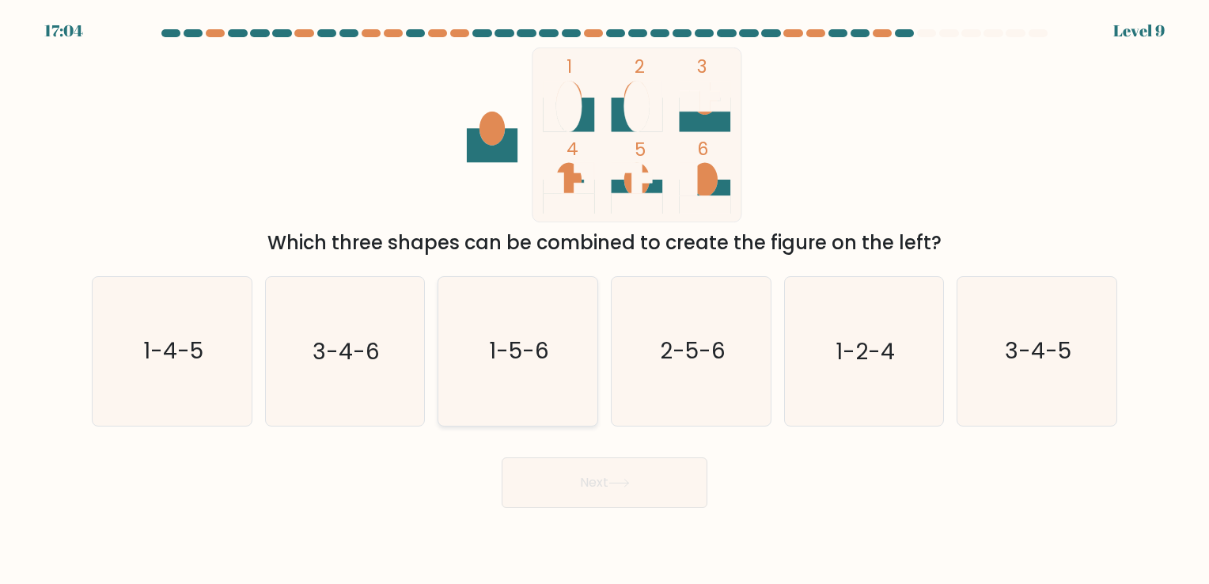
click at [538, 354] on text "1-5-6" at bounding box center [520, 351] width 60 height 31
click at [604, 300] on input "c. 1-5-6" at bounding box center [604, 296] width 1 height 8
radio input "true"
click at [592, 499] on button "Next" at bounding box center [604, 482] width 206 height 51
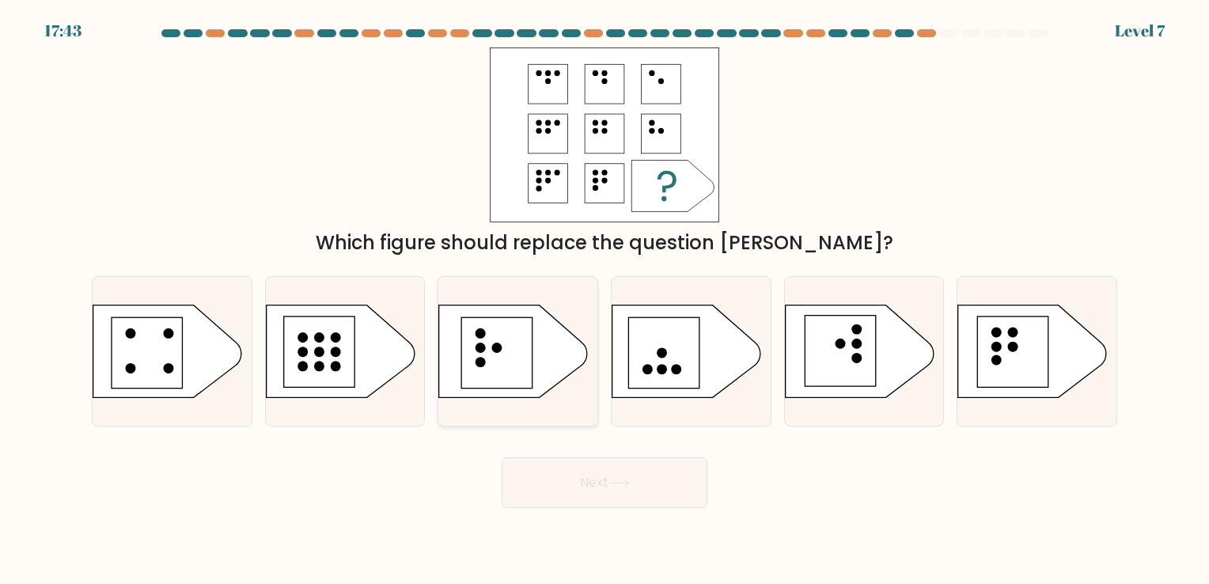
click at [504, 346] on rect at bounding box center [497, 352] width 71 height 71
click at [604, 300] on input "c." at bounding box center [604, 296] width 1 height 8
radio input "true"
click at [618, 464] on button "Next" at bounding box center [604, 482] width 206 height 51
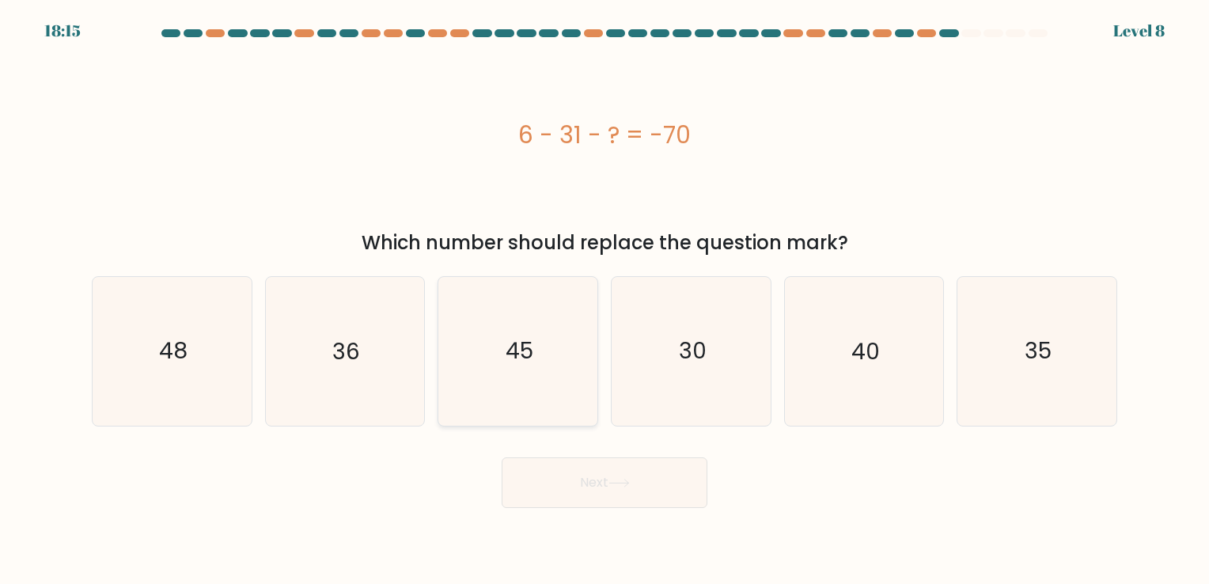
click at [487, 354] on icon "45" at bounding box center [518, 351] width 148 height 148
click at [604, 300] on input "c. 45" at bounding box center [604, 296] width 1 height 8
radio input "true"
click at [594, 482] on button "Next" at bounding box center [604, 482] width 206 height 51
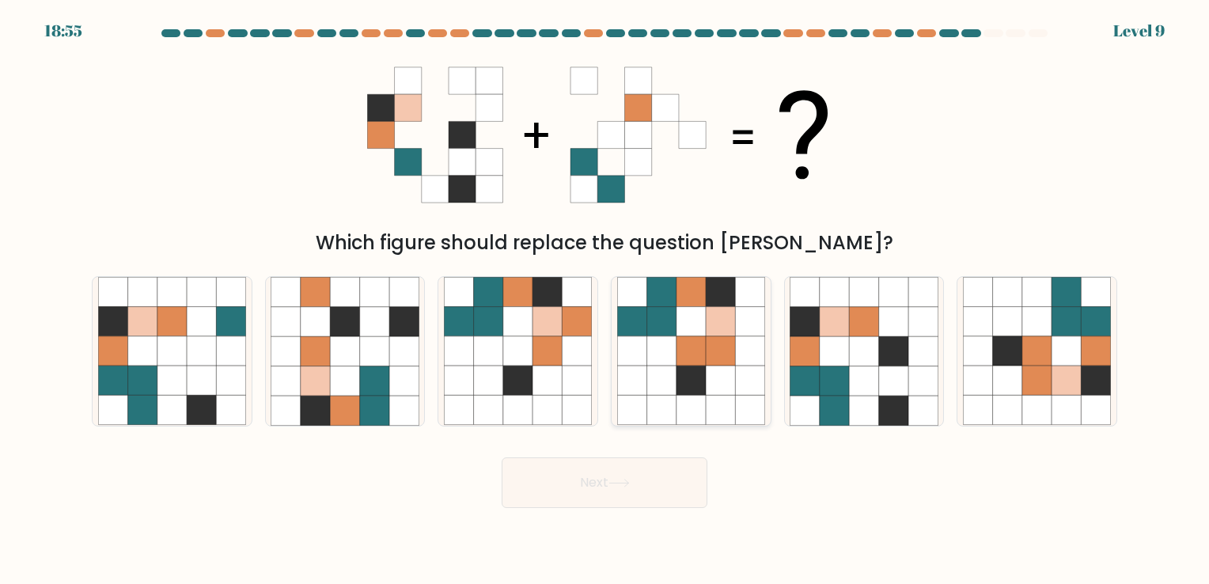
click at [679, 371] on icon at bounding box center [690, 380] width 29 height 29
click at [605, 300] on input "d." at bounding box center [604, 296] width 1 height 8
radio input "true"
click at [636, 493] on button "Next" at bounding box center [604, 482] width 206 height 51
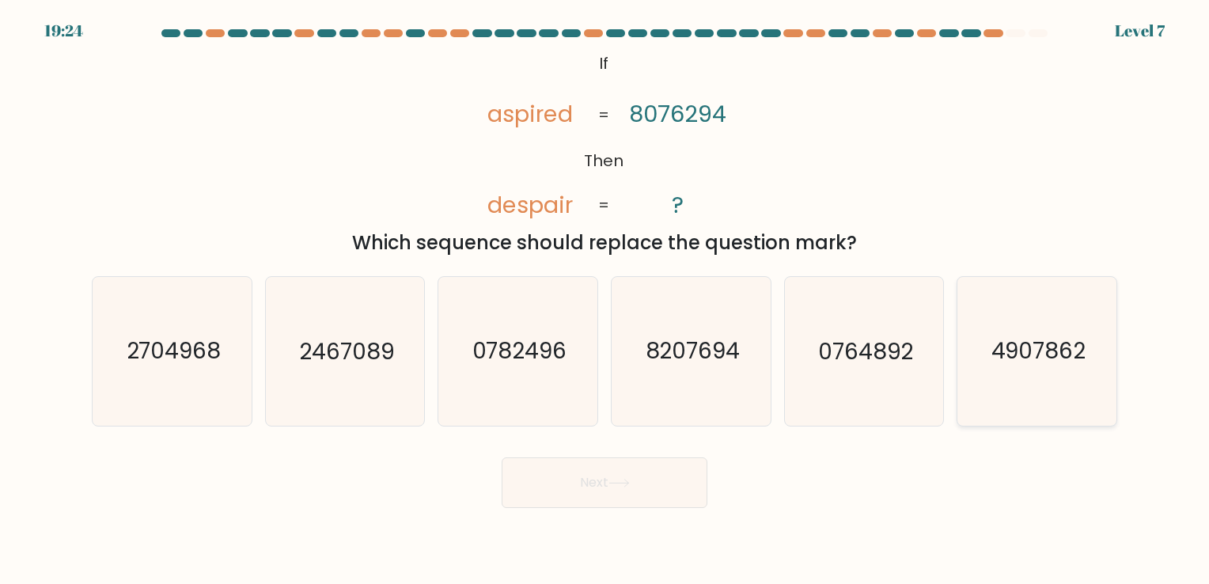
click at [1043, 399] on icon "4907862" at bounding box center [1037, 351] width 148 height 148
click at [605, 300] on input "f. 4907862" at bounding box center [604, 296] width 1 height 8
radio input "true"
click at [683, 477] on button "Next" at bounding box center [604, 482] width 206 height 51
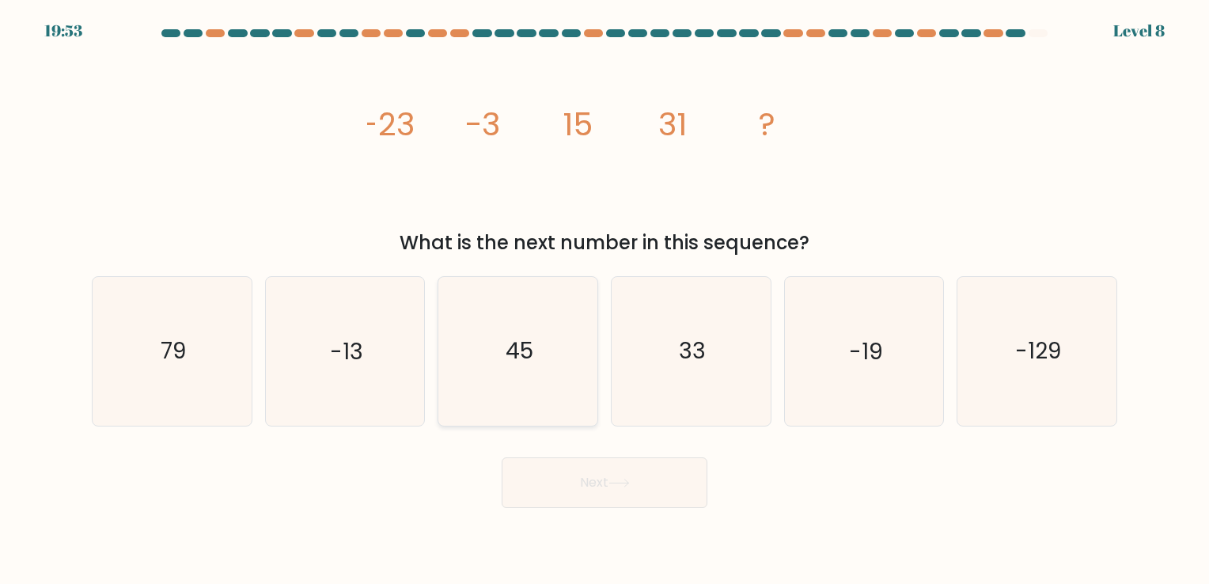
click at [560, 356] on icon "45" at bounding box center [518, 351] width 148 height 148
click at [604, 300] on input "c. 45" at bounding box center [604, 296] width 1 height 8
radio input "true"
click at [619, 484] on icon at bounding box center [618, 483] width 21 height 9
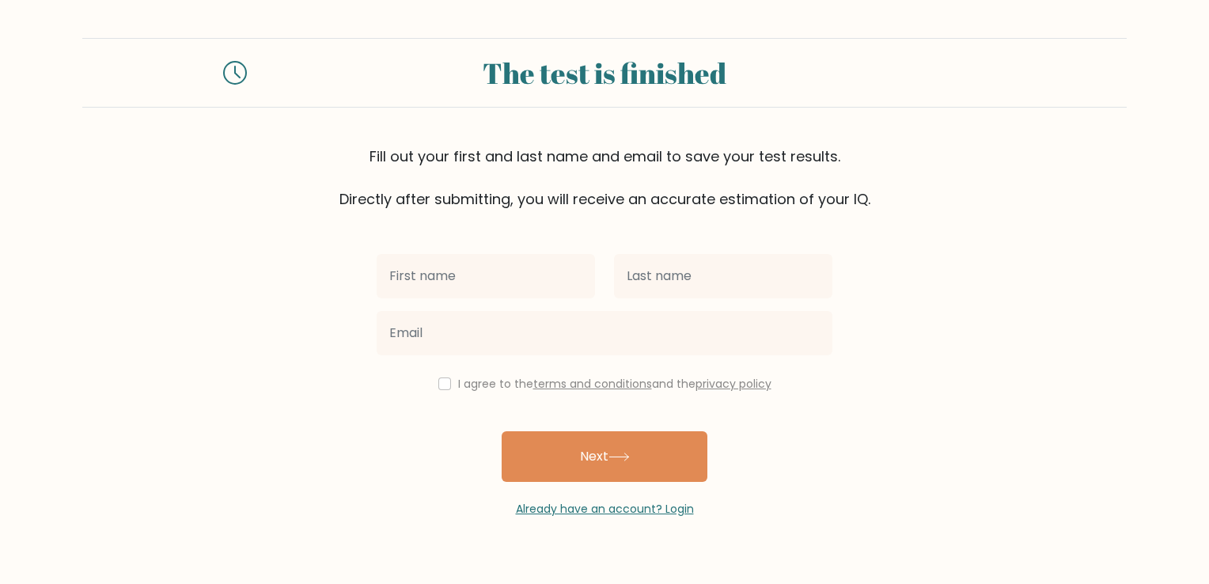
click at [531, 283] on input "text" at bounding box center [485, 276] width 218 height 44
type input "Myrien"
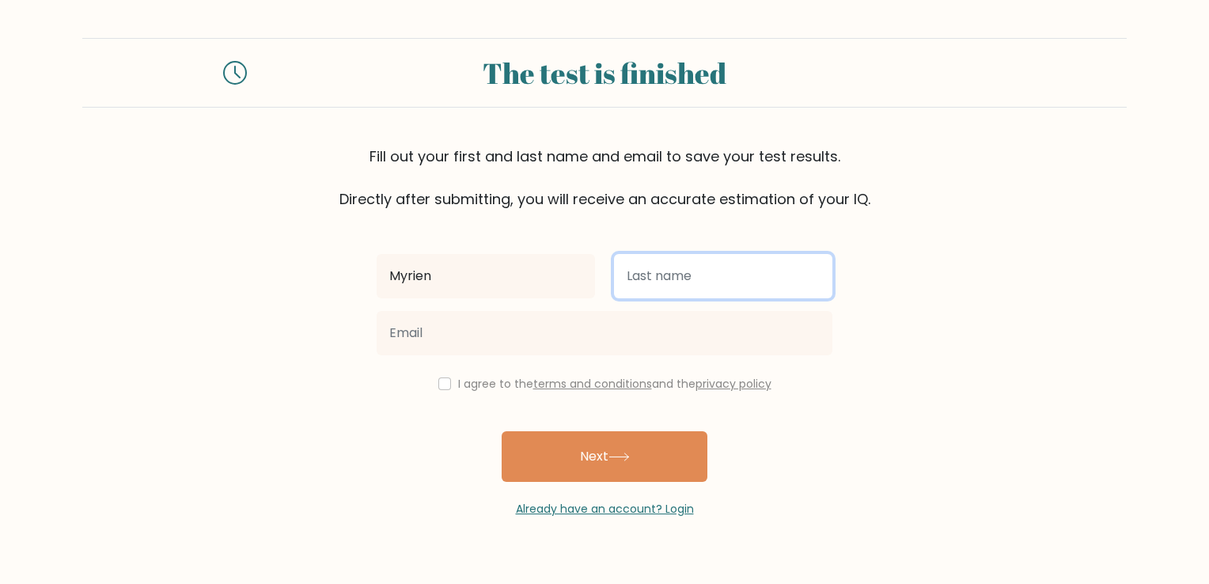
click at [693, 267] on input "text" at bounding box center [723, 276] width 218 height 44
type input "Jantoc"
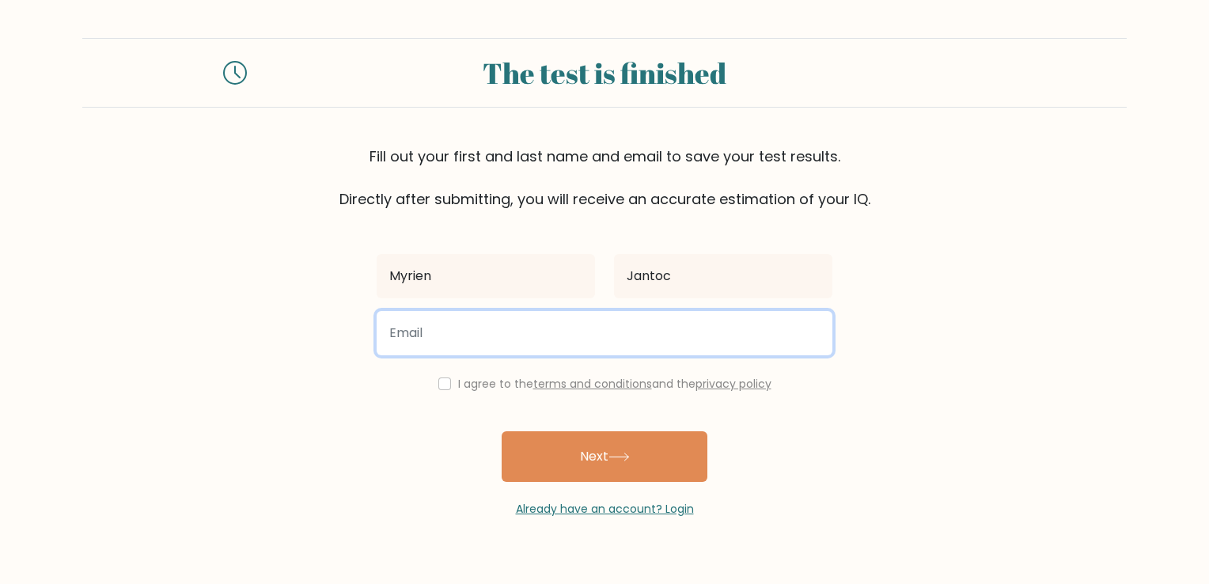
click at [649, 327] on input "email" at bounding box center [604, 333] width 456 height 44
type input "myrienjantoc89@gmail.com"
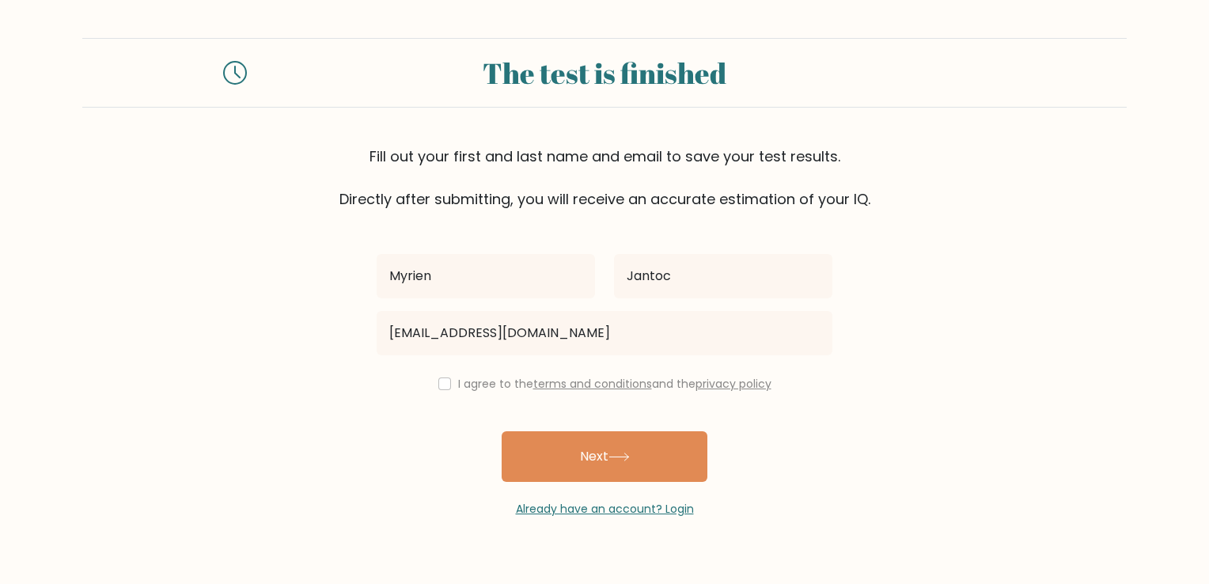
click at [440, 391] on div "I agree to the terms and conditions and the privacy policy" at bounding box center [604, 383] width 475 height 19
click at [443, 383] on input "checkbox" at bounding box center [444, 383] width 13 height 13
checkbox input "true"
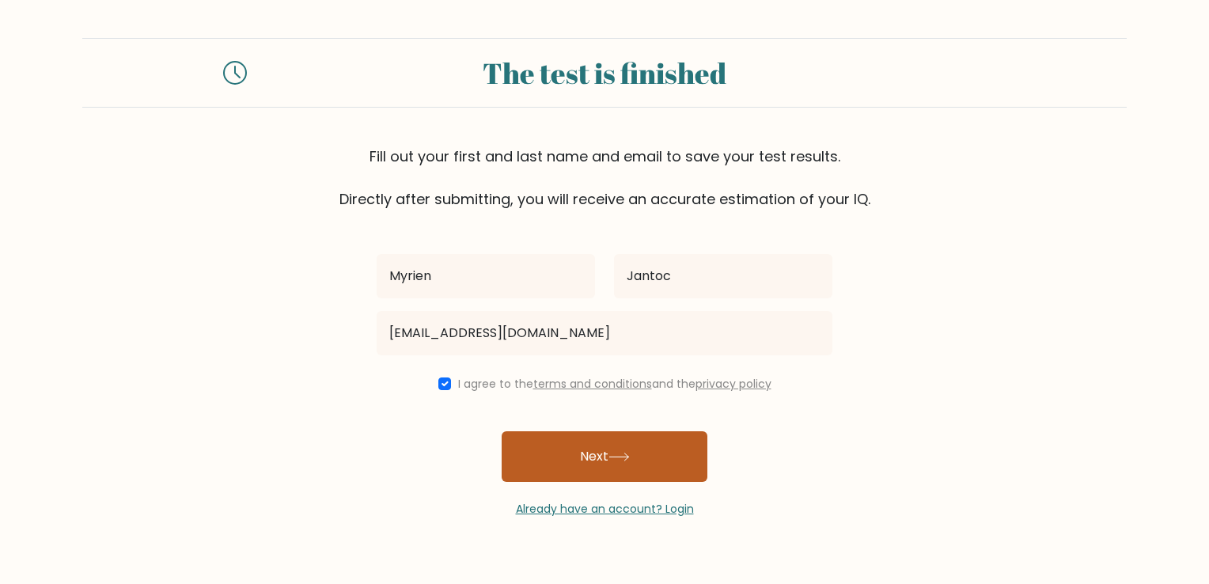
click at [604, 456] on button "Next" at bounding box center [604, 456] width 206 height 51
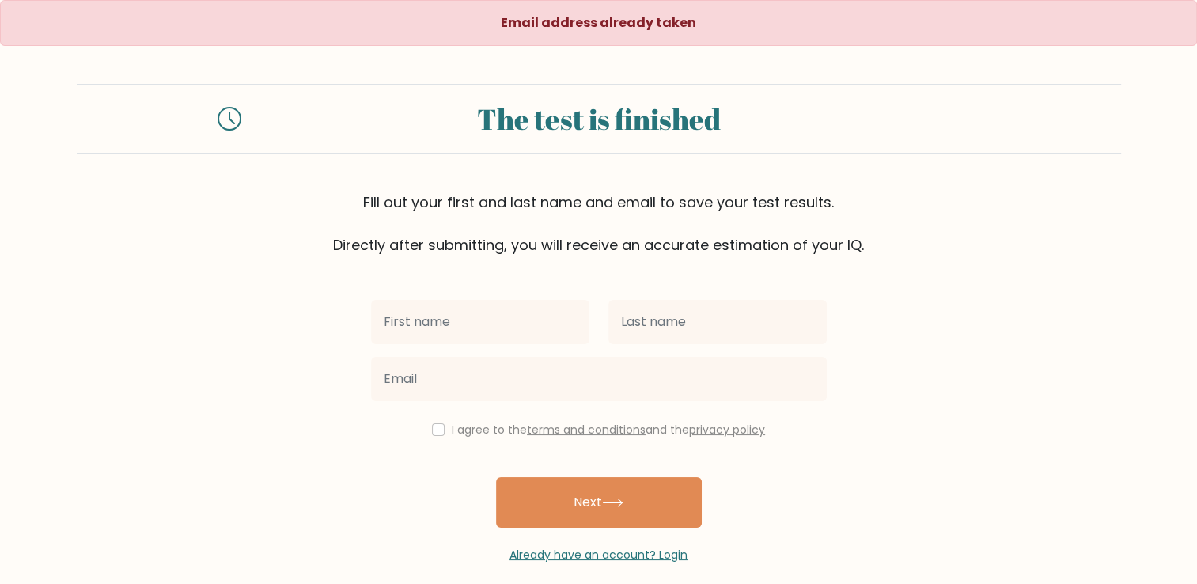
click at [517, 309] on input "text" at bounding box center [480, 322] width 218 height 44
type input "Myrien"
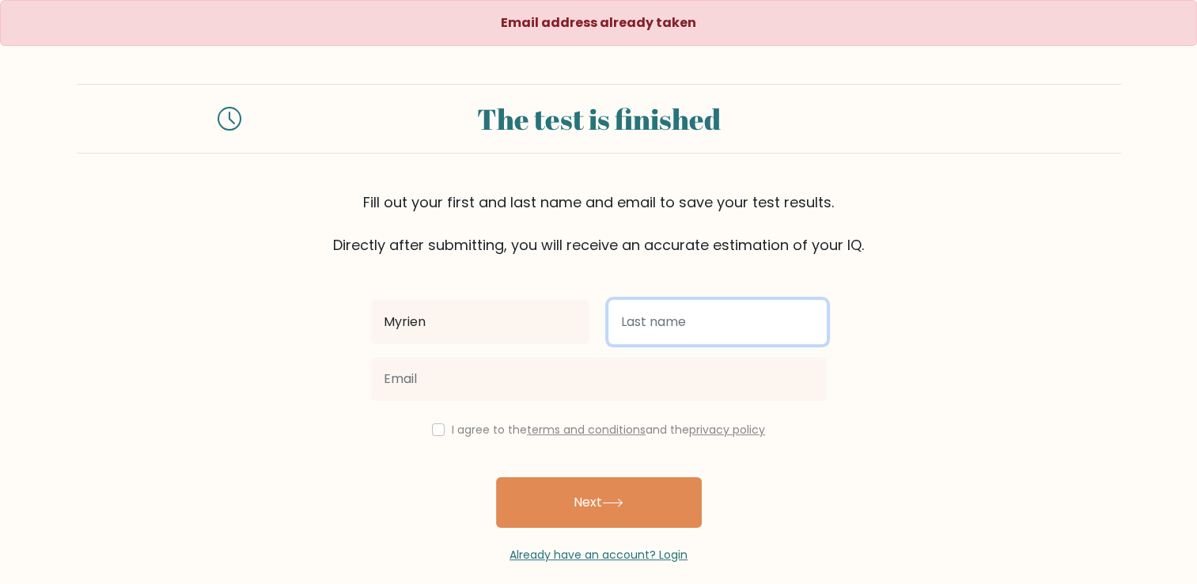
type input "Jantoc"
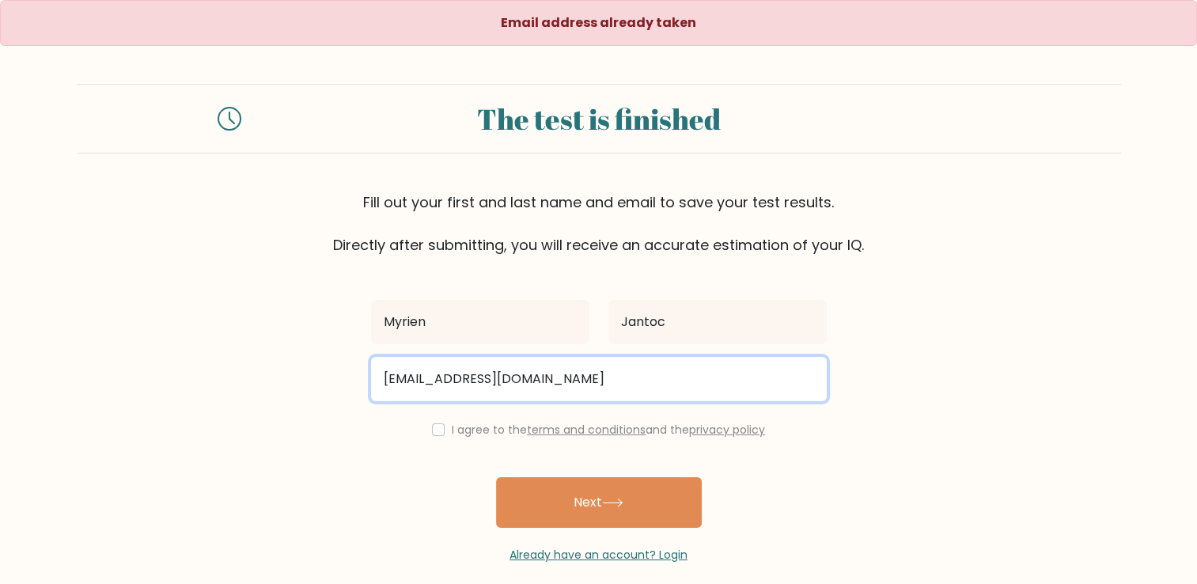
click at [559, 380] on input "myrienjantoc89@gmail.com" at bounding box center [599, 379] width 456 height 44
type input "mjantoc483@gmail.com"
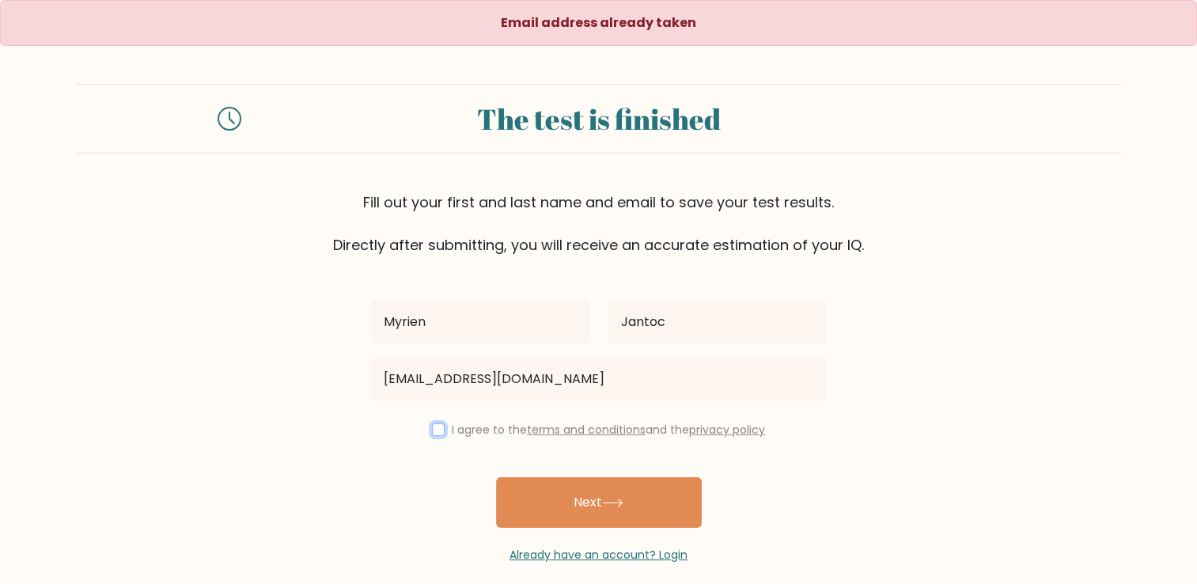
click at [434, 433] on input "checkbox" at bounding box center [438, 429] width 13 height 13
checkbox input "true"
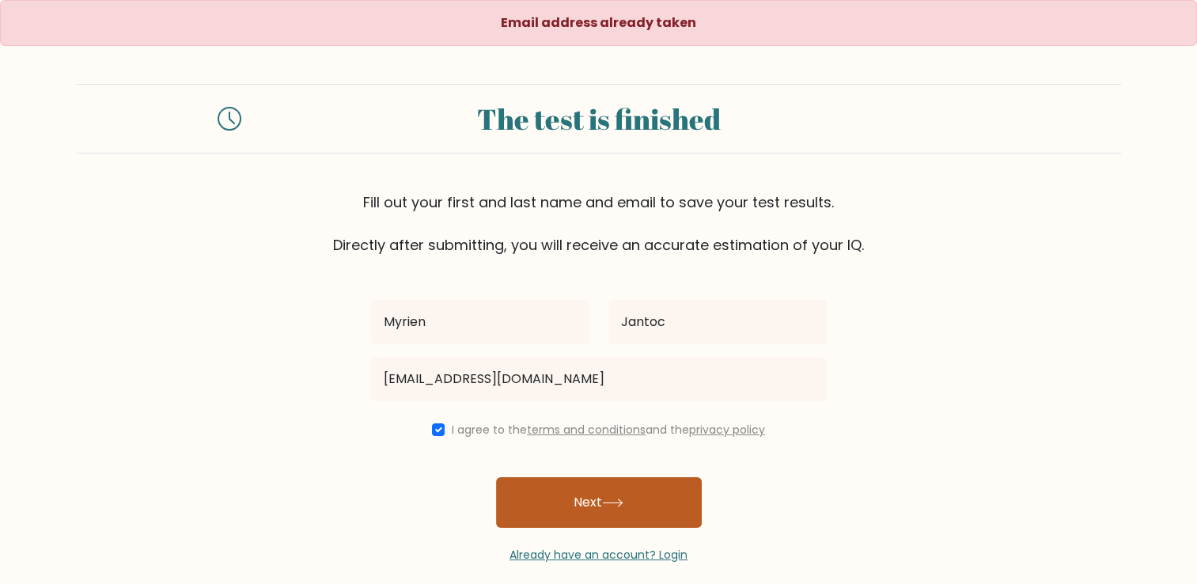
click at [544, 504] on button "Next" at bounding box center [599, 502] width 206 height 51
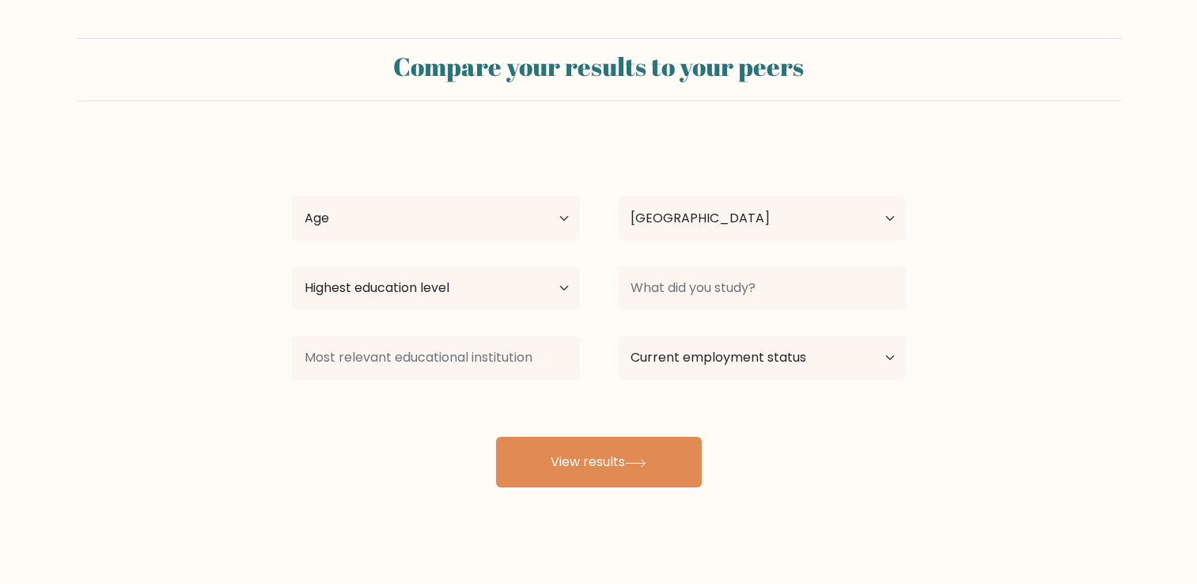
select select "PH"
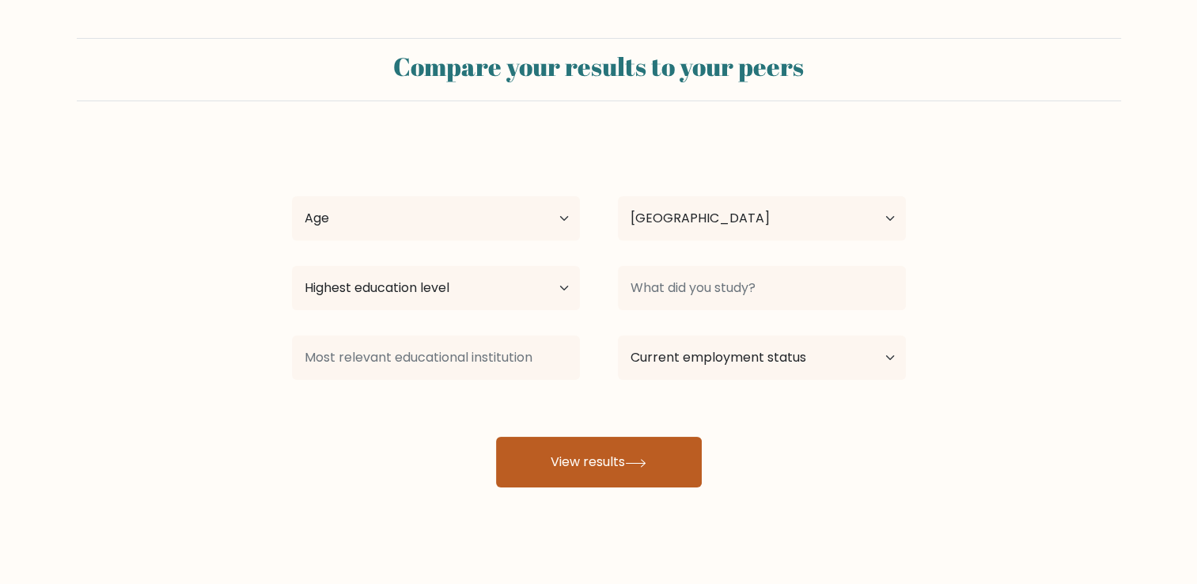
click at [591, 473] on button "View results" at bounding box center [599, 462] width 206 height 51
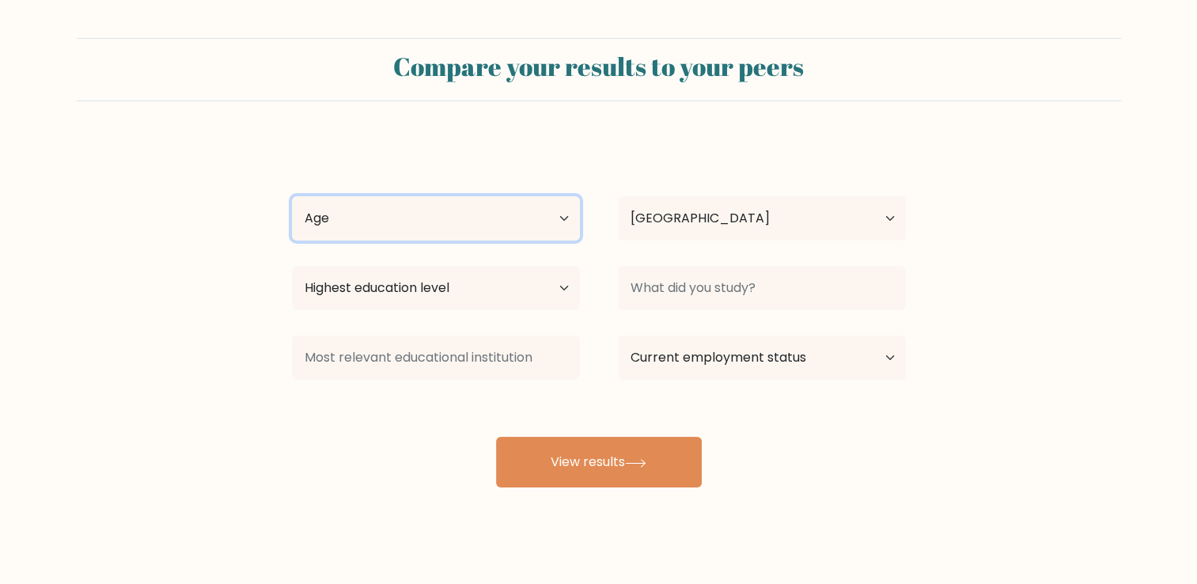
click at [457, 218] on select "Age Under [DEMOGRAPHIC_DATA] [DEMOGRAPHIC_DATA] [DEMOGRAPHIC_DATA] [DEMOGRAPHIC…" at bounding box center [436, 218] width 288 height 44
select select "18_24"
click at [292, 196] on select "Age Under [DEMOGRAPHIC_DATA] [DEMOGRAPHIC_DATA] [DEMOGRAPHIC_DATA] [DEMOGRAPHIC…" at bounding box center [436, 218] width 288 height 44
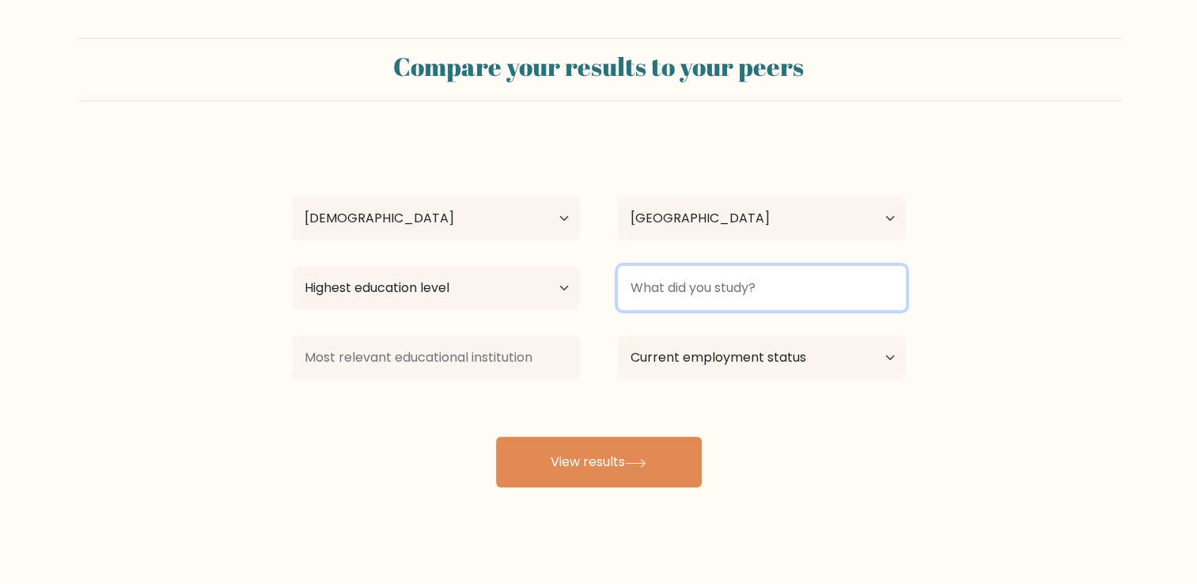
click at [687, 296] on input at bounding box center [762, 288] width 288 height 44
type input "n/a"
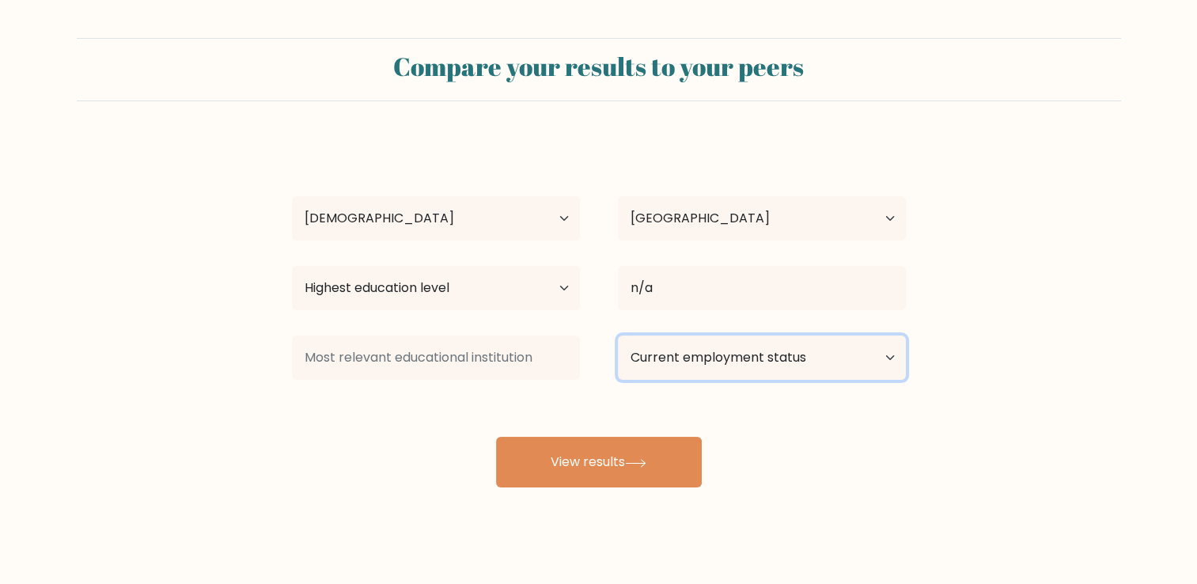
click at [691, 354] on select "Current employment status Employed Student Retired Other / prefer not to answer" at bounding box center [762, 357] width 288 height 44
select select "other"
click at [618, 335] on select "Current employment status Employed Student Retired Other / prefer not to answer" at bounding box center [762, 357] width 288 height 44
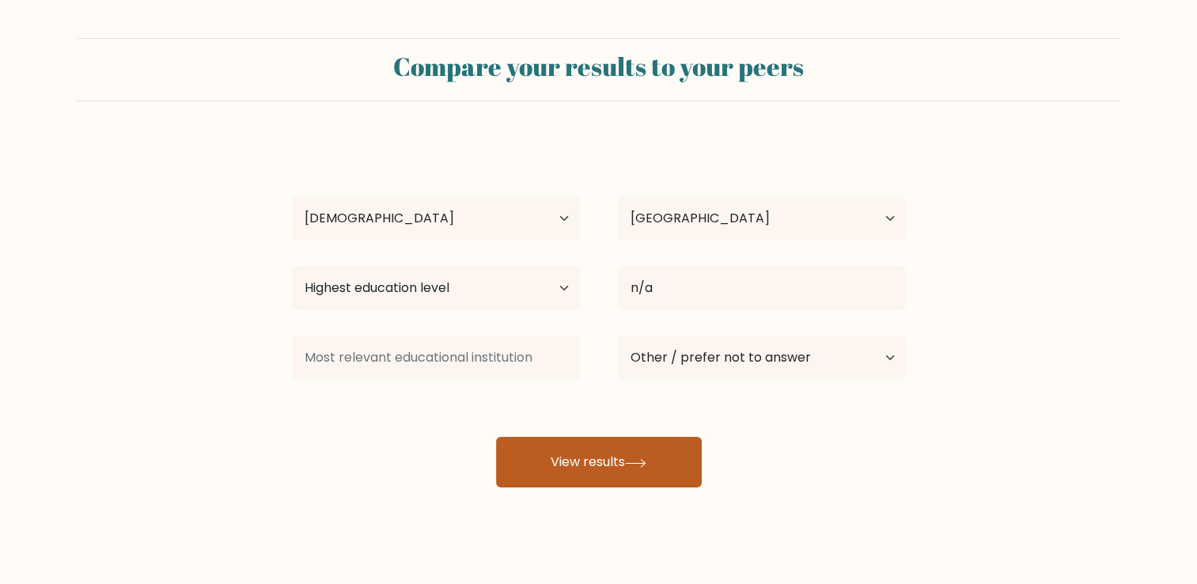
click at [595, 454] on button "View results" at bounding box center [599, 462] width 206 height 51
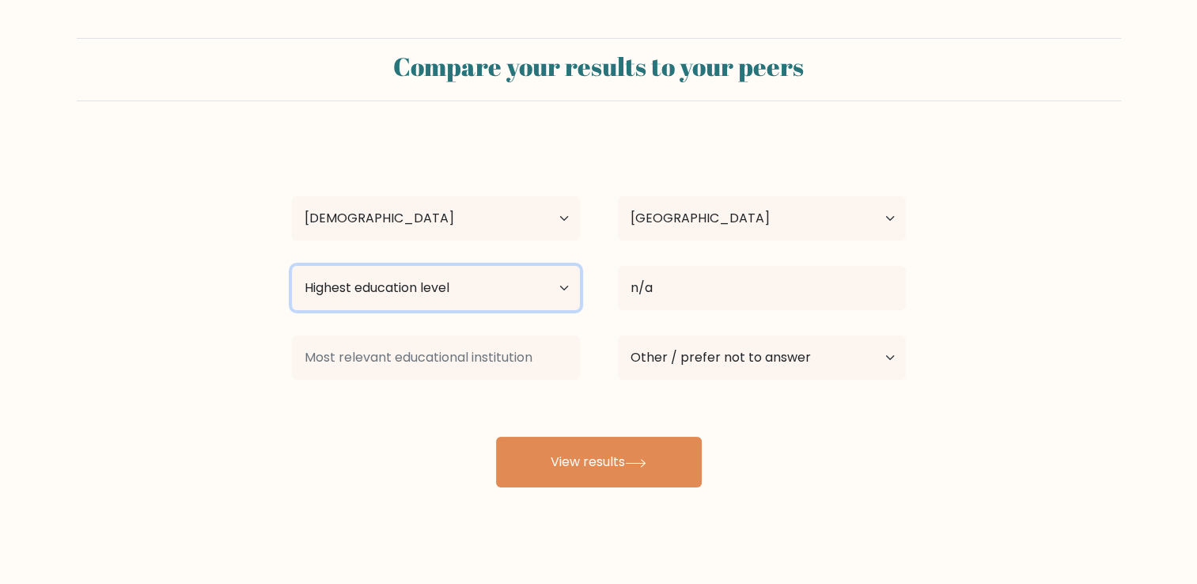
click at [480, 293] on select "Highest education level No schooling Primary Lower Secondary Upper Secondary Oc…" at bounding box center [436, 288] width 288 height 44
select select "bachelors_degree"
click at [292, 266] on select "Highest education level No schooling Primary Lower Secondary Upper Secondary Oc…" at bounding box center [436, 288] width 288 height 44
click at [588, 487] on div "Compare your results to your peers [PERSON_NAME] Age Under [DEMOGRAPHIC_DATA] […" at bounding box center [598, 300] width 1197 height 600
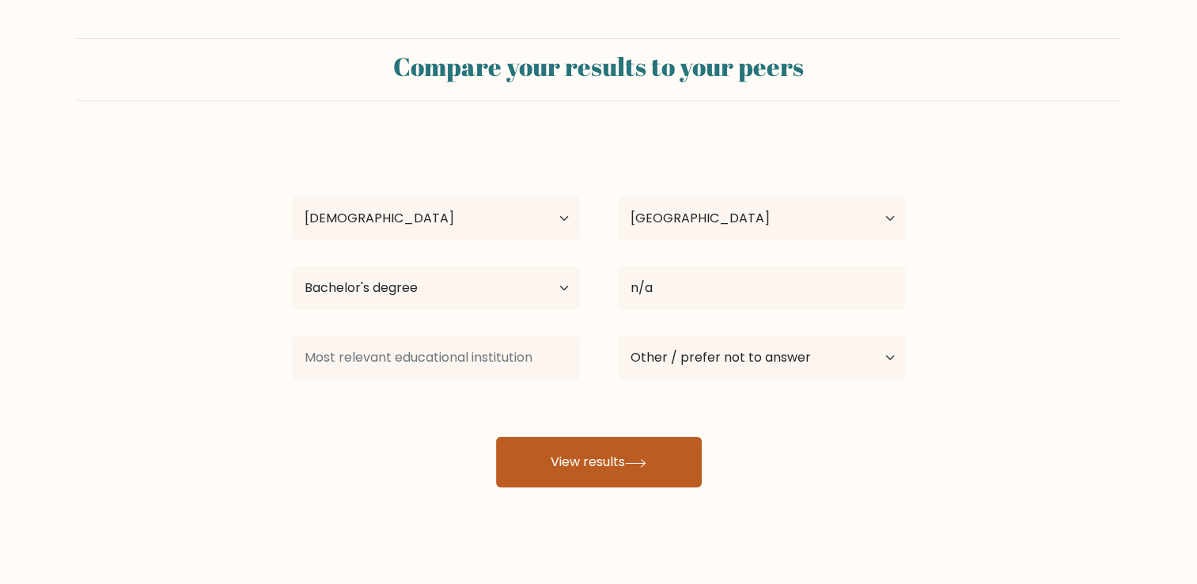
click at [582, 458] on button "View results" at bounding box center [599, 462] width 206 height 51
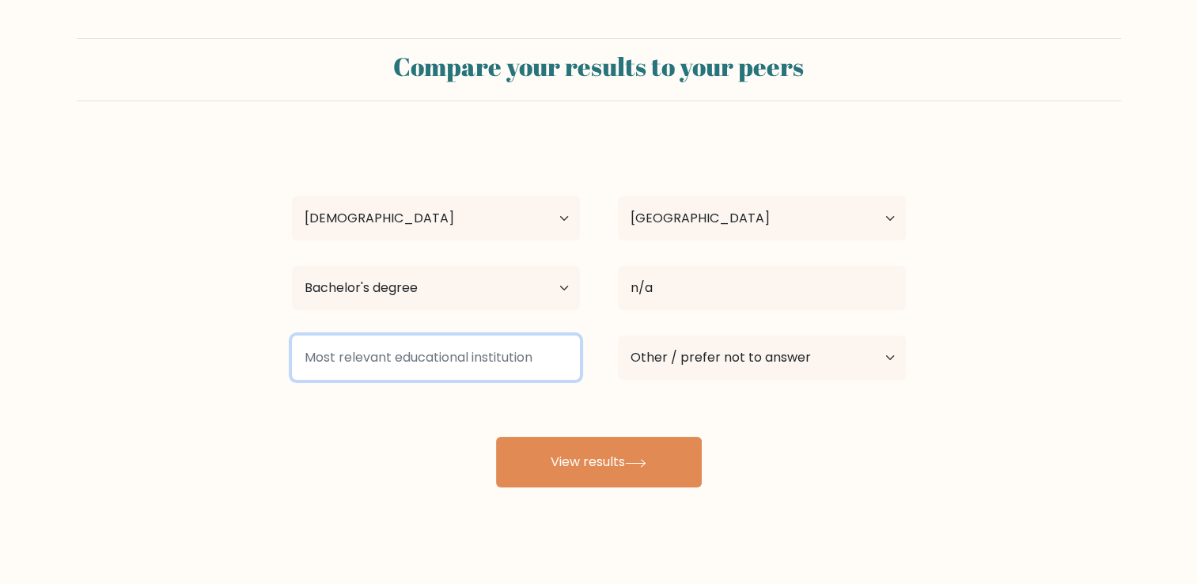
click at [492, 354] on input at bounding box center [436, 357] width 288 height 44
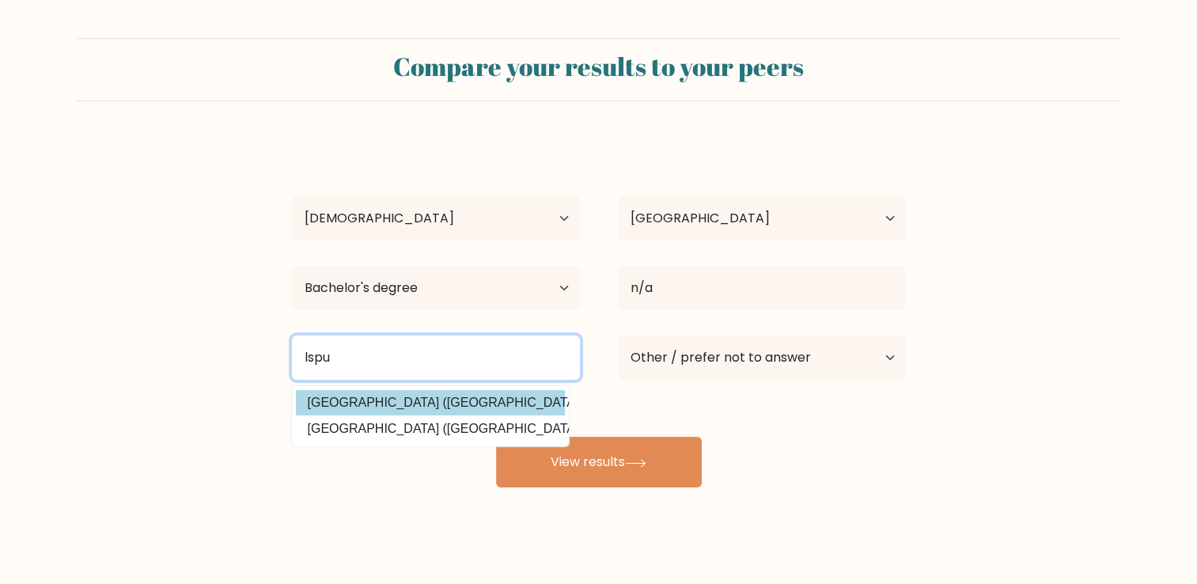
type input "lspu"
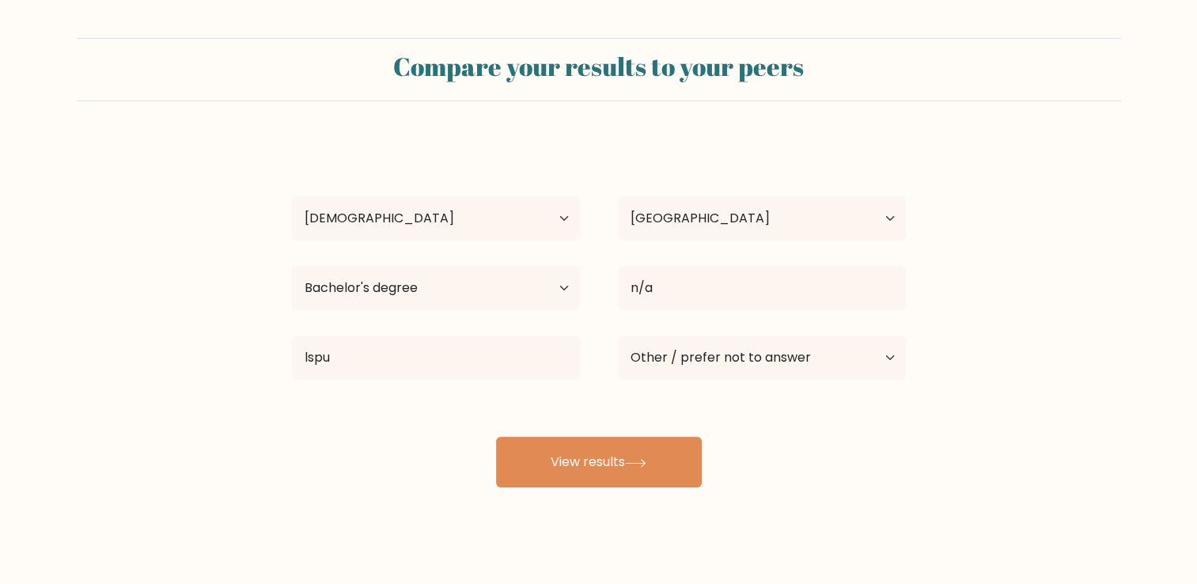
click at [486, 392] on div "[PERSON_NAME] Age Under [DEMOGRAPHIC_DATA] [DEMOGRAPHIC_DATA] [DEMOGRAPHIC_DATA…" at bounding box center [598, 313] width 633 height 348
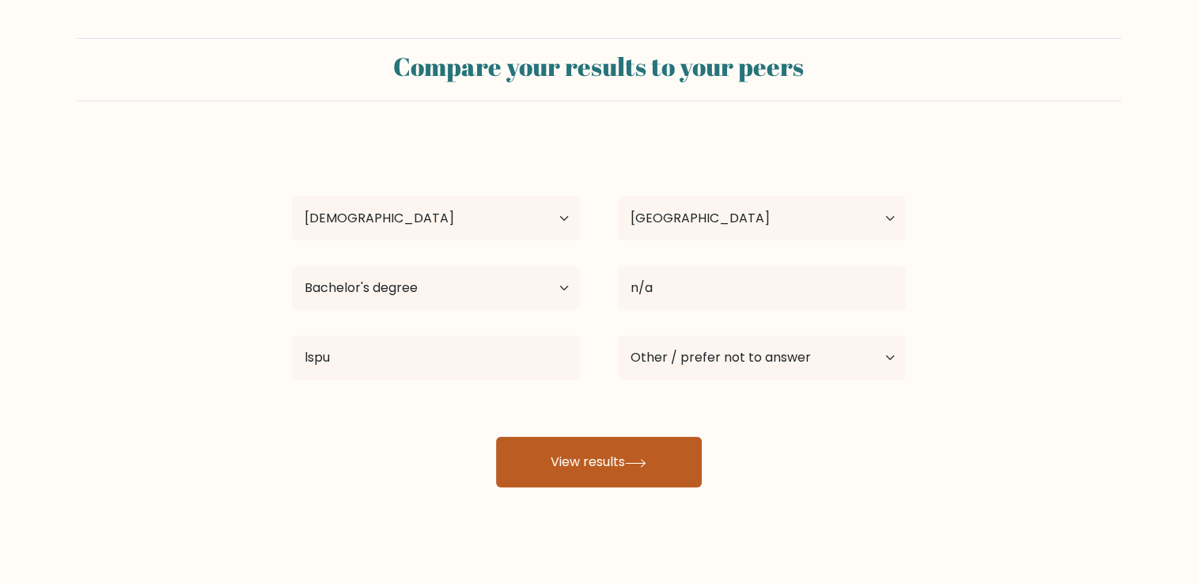
click at [552, 467] on button "View results" at bounding box center [599, 462] width 206 height 51
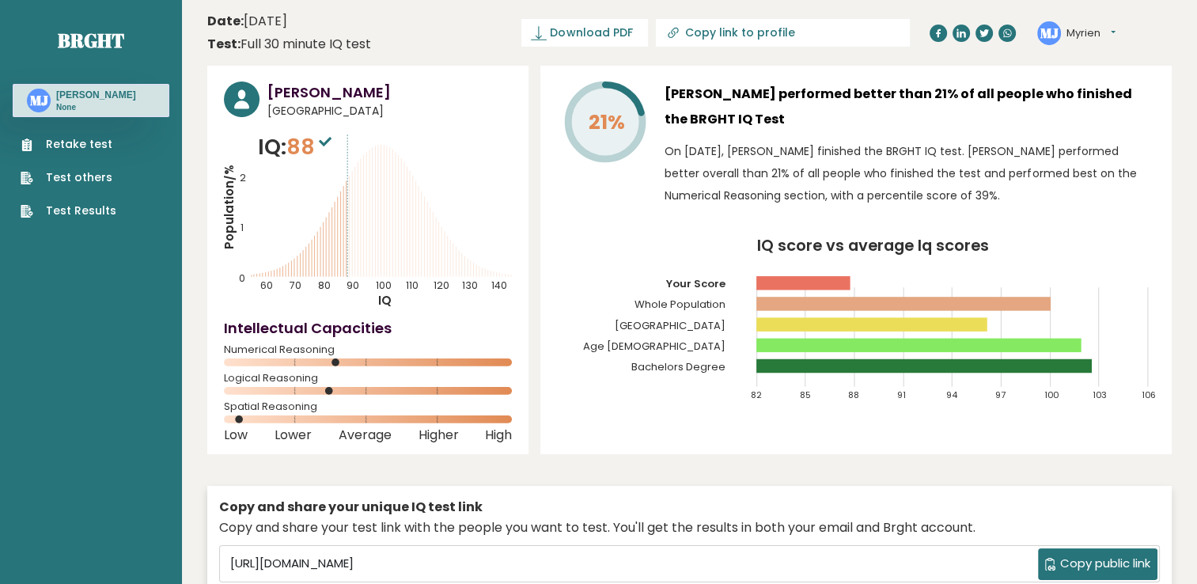
click at [772, 33] on input "Copy link to profile" at bounding box center [791, 32] width 215 height 13
type input "https://brght.org/profile/myrien-jantoc-1/?utm_source=share&utm_medium=copy&utm…"
click at [1120, 263] on icon "IQ score vs average Iq scores 82 85 88 91 94 97 100 103 106 Your Score Whole Po…" at bounding box center [856, 326] width 598 height 177
